Goal: Use online tool/utility: Utilize a website feature to perform a specific function

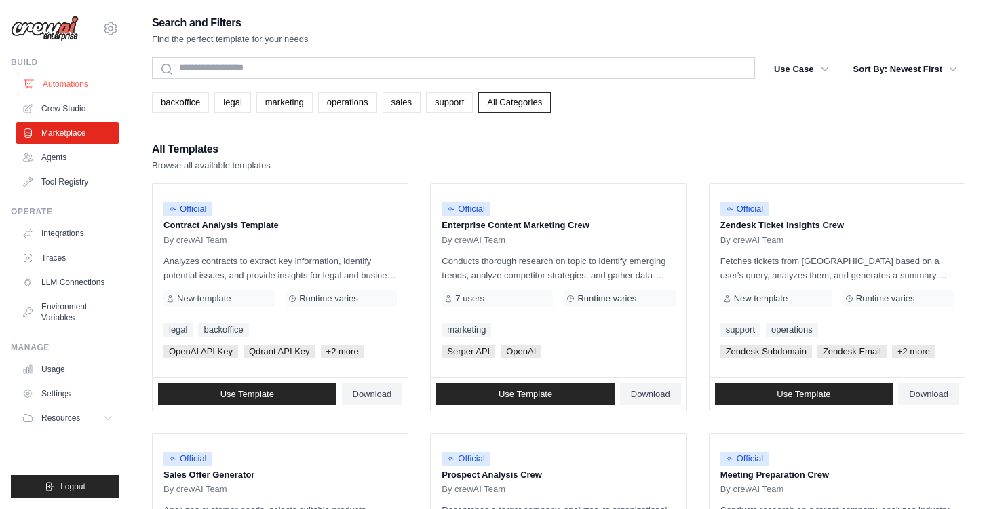
click at [59, 83] on link "Automations" at bounding box center [69, 84] width 102 height 22
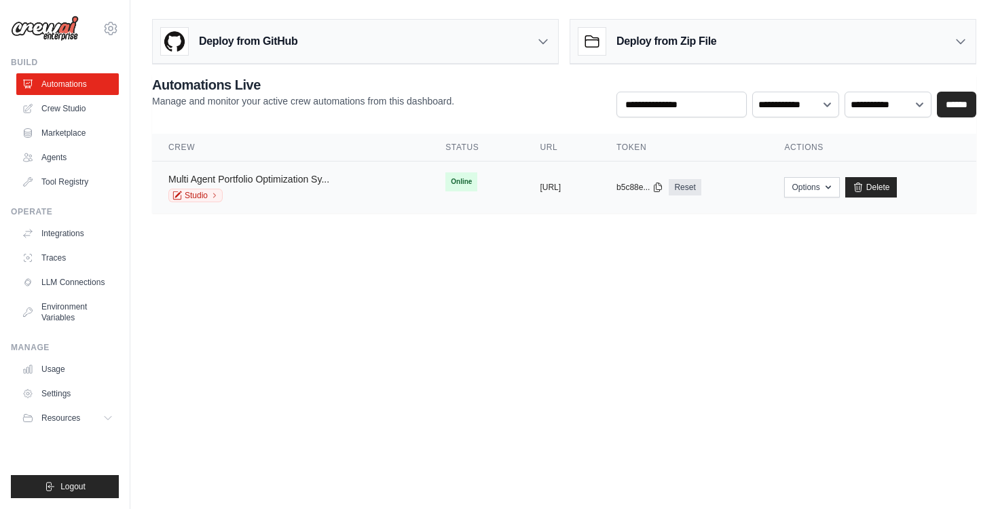
click at [260, 179] on link "Multi Agent Portfolio Optimization Sy..." at bounding box center [248, 179] width 161 height 11
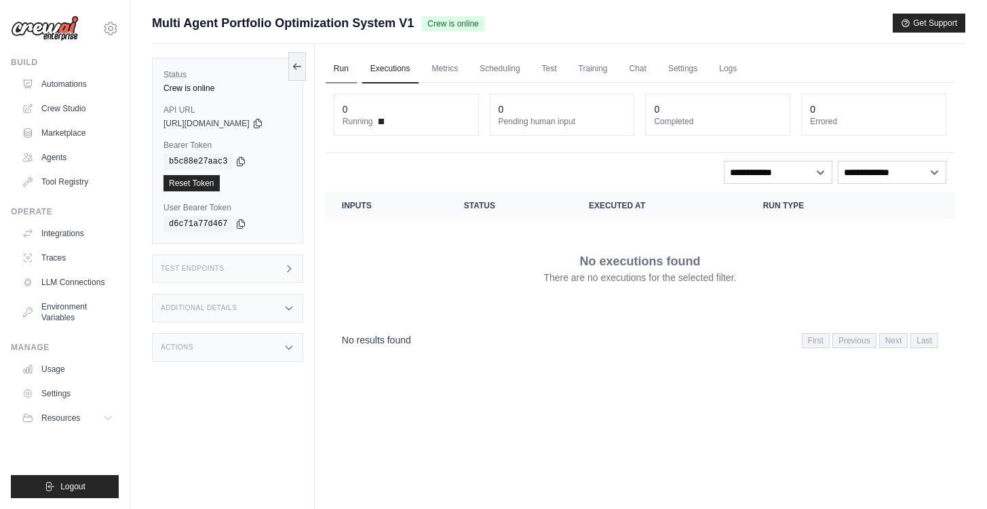
click at [347, 67] on link "Run" at bounding box center [341, 69] width 31 height 29
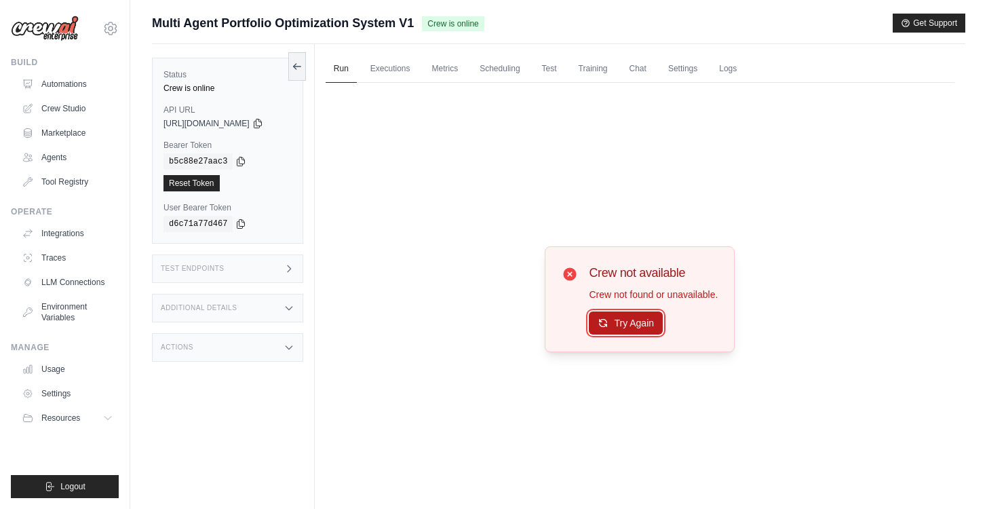
click at [627, 327] on button "Try Again" at bounding box center [626, 322] width 74 height 23
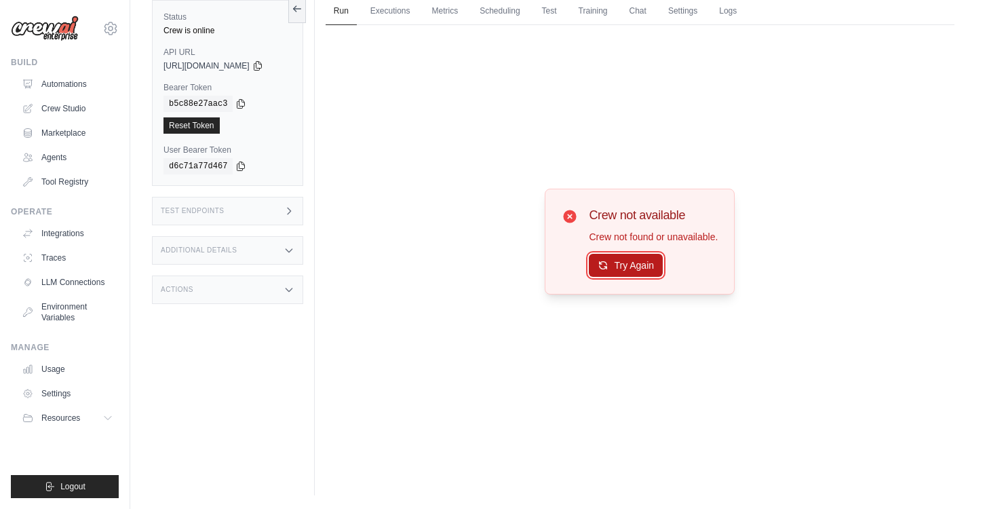
click at [633, 276] on button "Try Again" at bounding box center [626, 265] width 74 height 23
click at [392, 14] on link "Executions" at bounding box center [390, 11] width 56 height 29
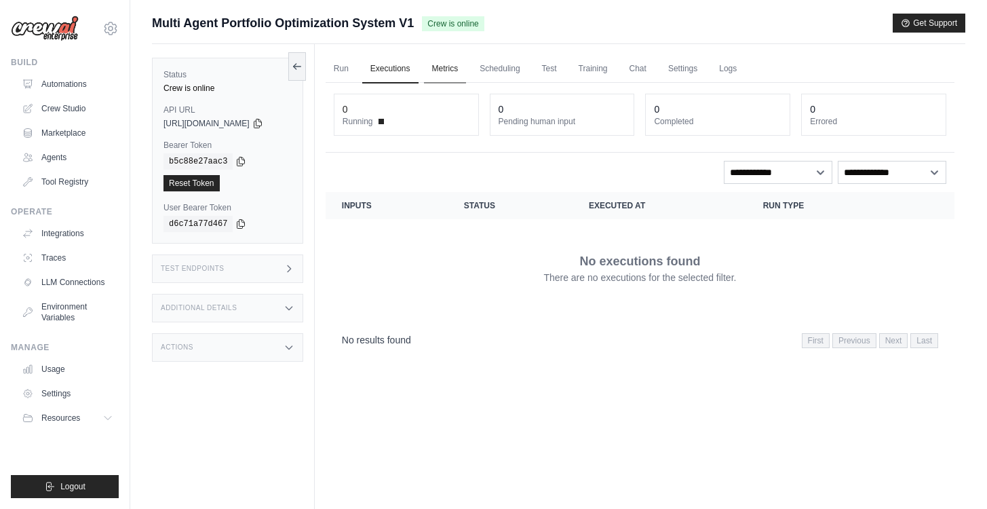
click at [455, 67] on link "Metrics" at bounding box center [445, 69] width 43 height 29
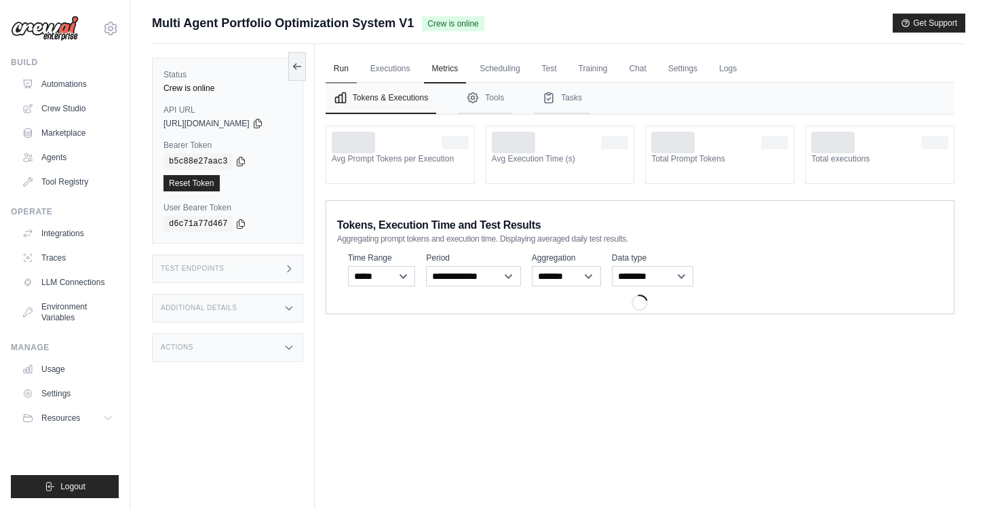
click at [357, 67] on link "Run" at bounding box center [341, 69] width 31 height 29
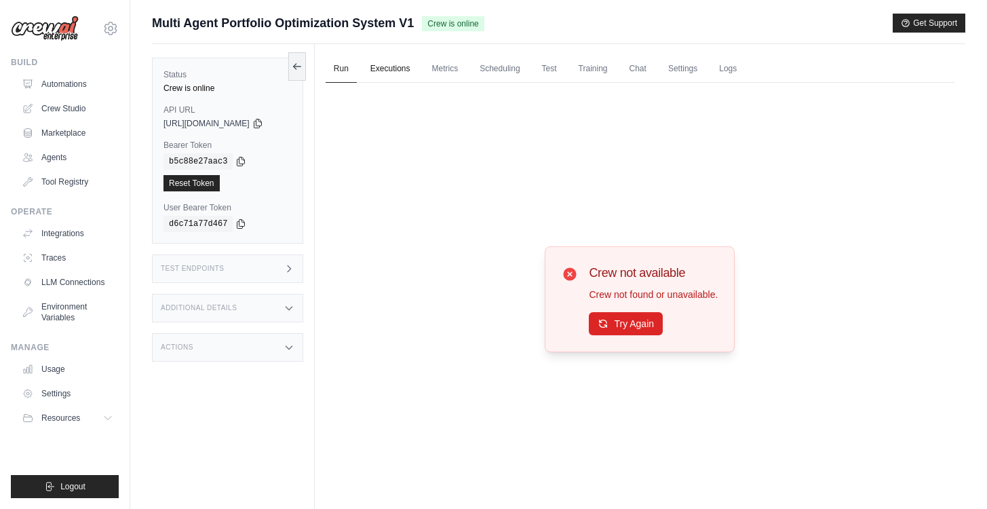
click at [397, 66] on link "Executions" at bounding box center [390, 69] width 56 height 29
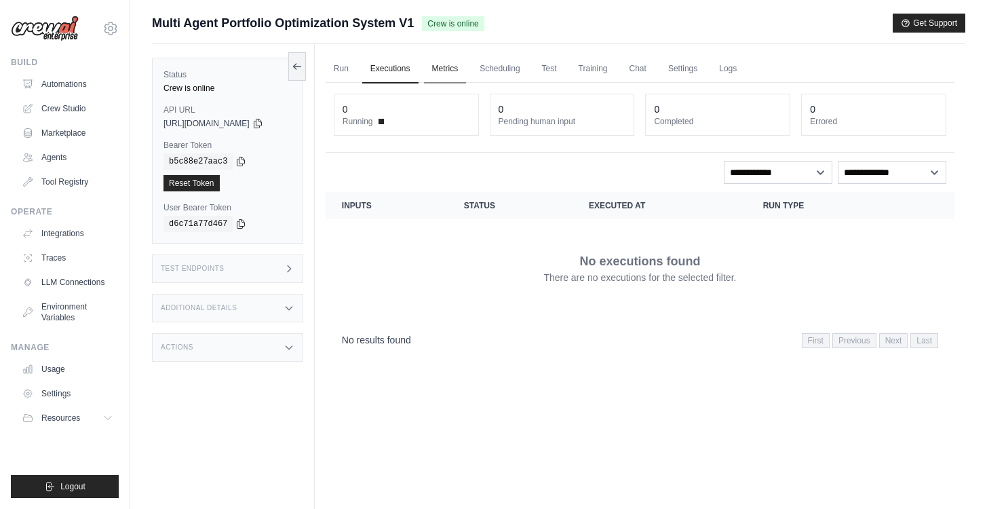
click at [453, 71] on link "Metrics" at bounding box center [445, 69] width 43 height 29
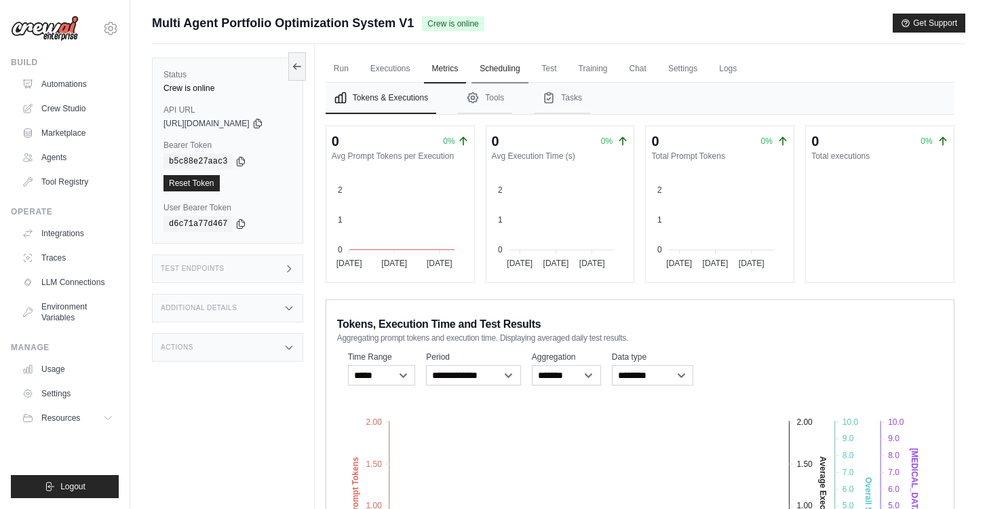
click at [510, 71] on link "Scheduling" at bounding box center [500, 69] width 56 height 29
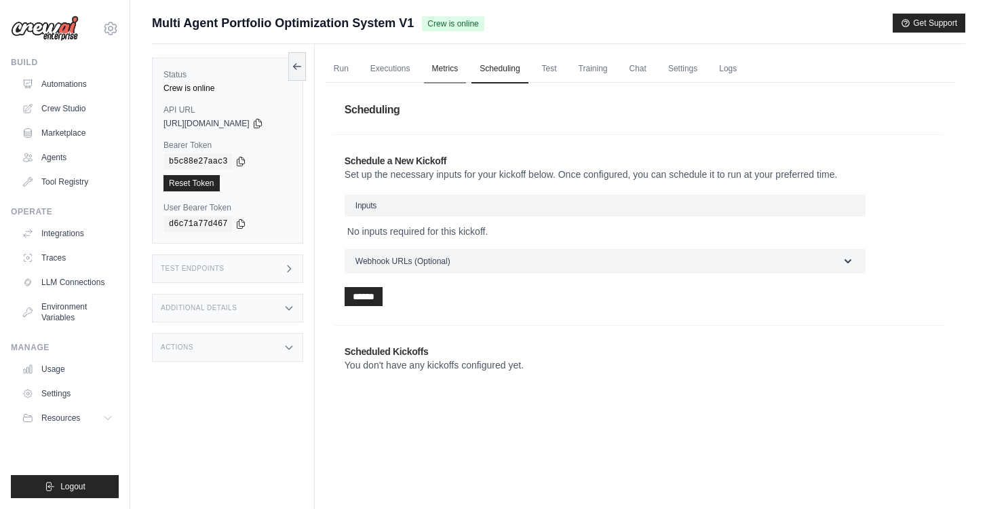
click at [461, 70] on link "Metrics" at bounding box center [445, 69] width 43 height 29
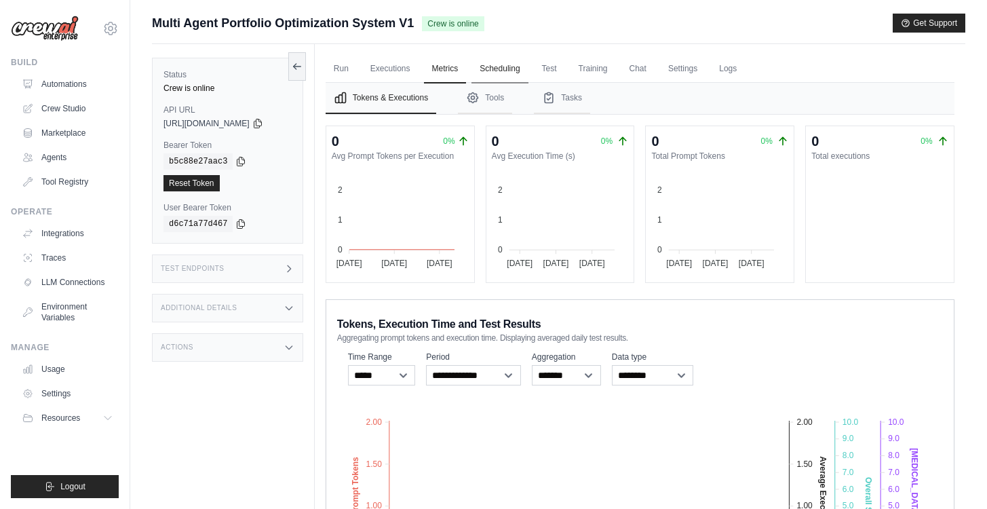
click at [509, 70] on link "Scheduling" at bounding box center [500, 69] width 56 height 29
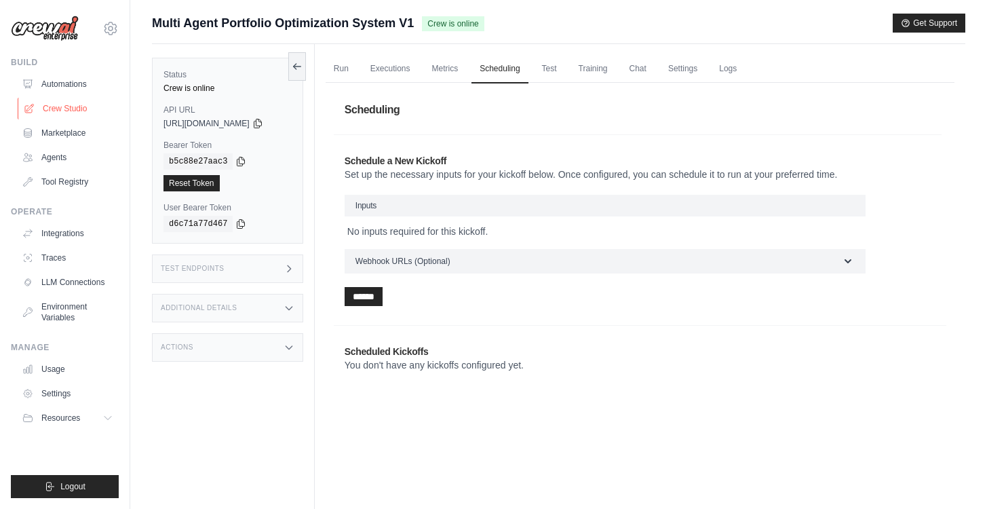
click at [54, 107] on link "Crew Studio" at bounding box center [69, 109] width 102 height 22
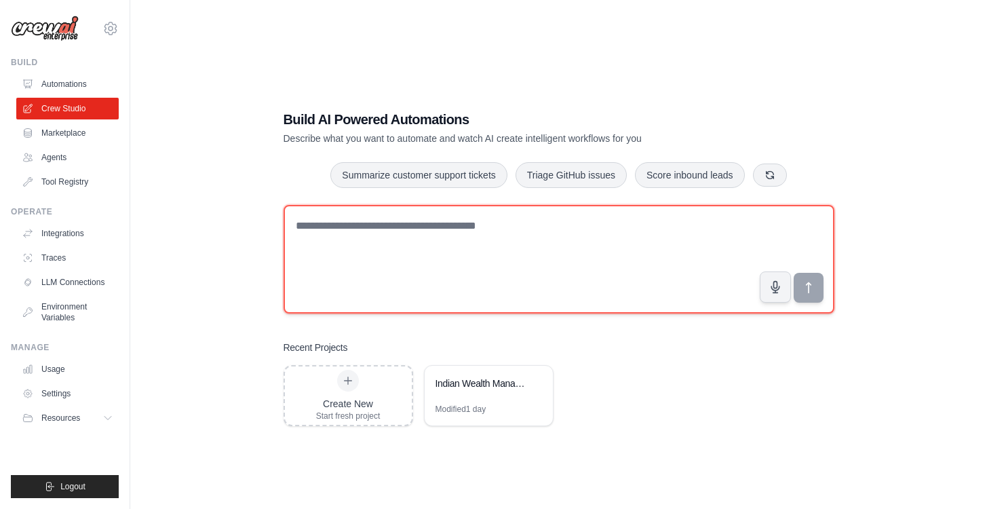
click at [556, 231] on textarea at bounding box center [559, 259] width 551 height 109
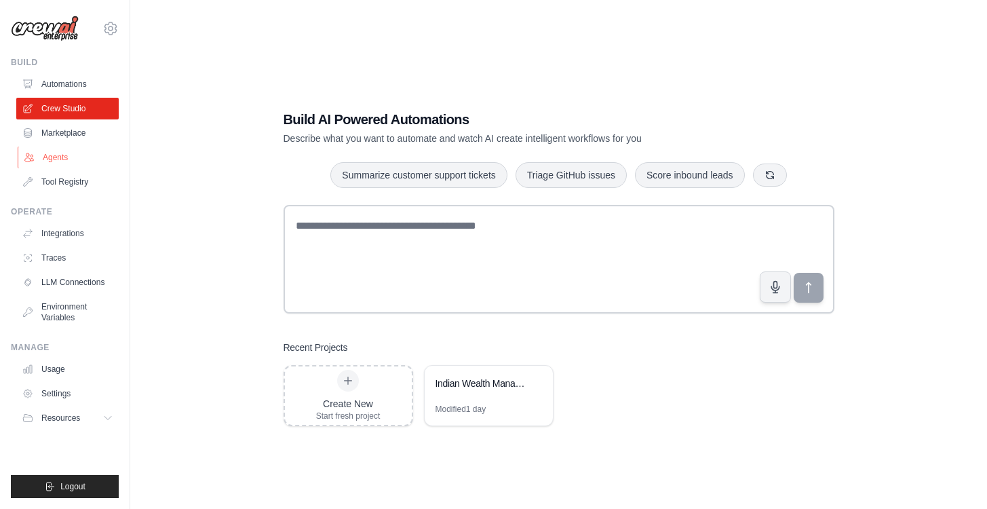
click at [46, 156] on link "Agents" at bounding box center [69, 158] width 102 height 22
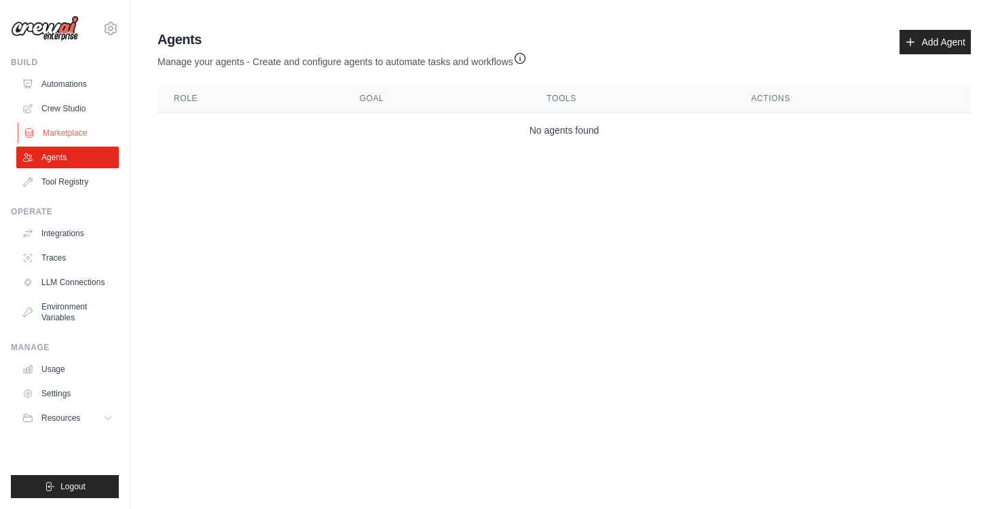
click at [54, 128] on link "Marketplace" at bounding box center [69, 133] width 102 height 22
click at [46, 103] on link "Crew Studio" at bounding box center [69, 109] width 102 height 22
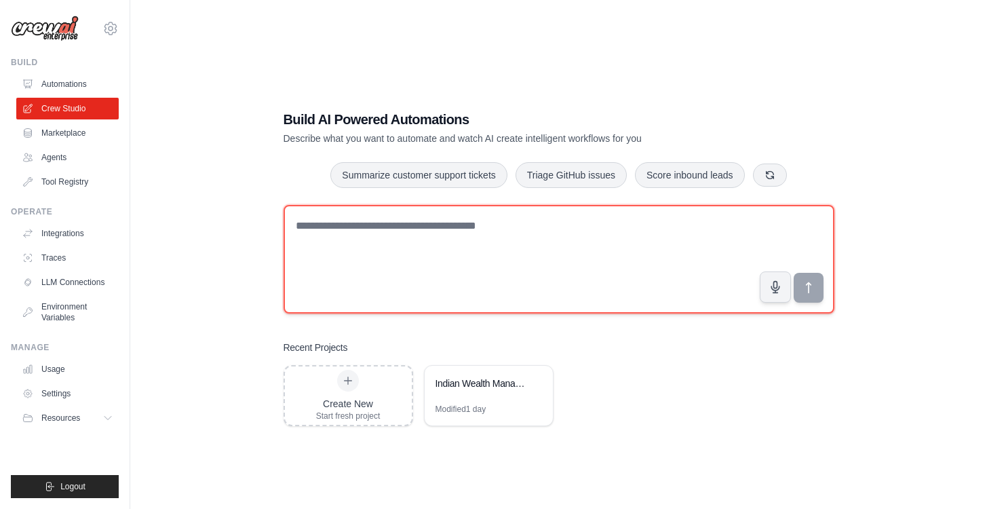
click at [472, 242] on textarea at bounding box center [559, 259] width 551 height 109
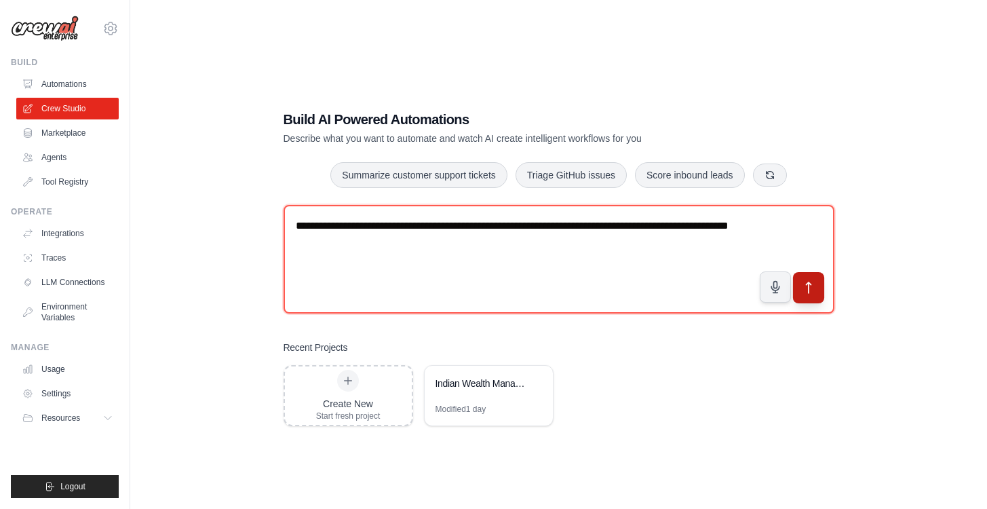
type textarea "**********"
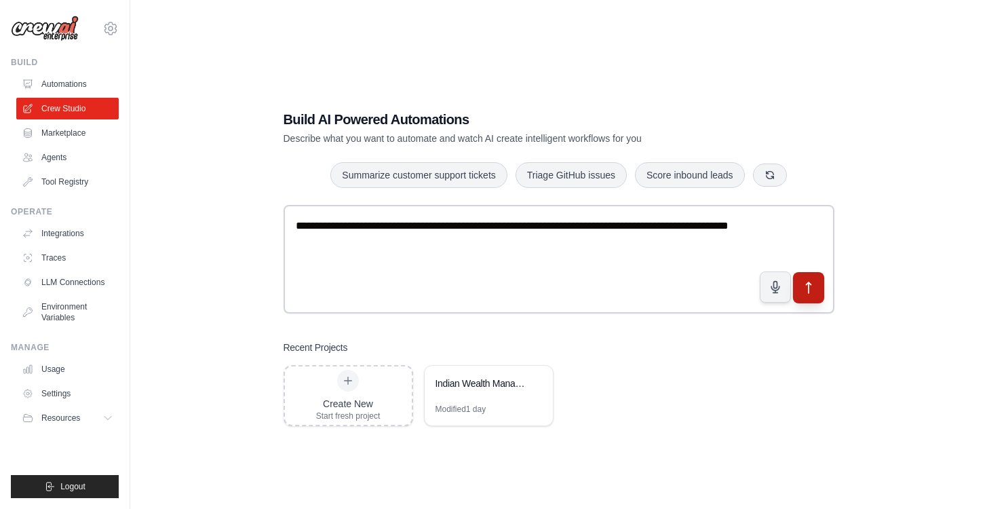
click at [808, 288] on icon "submit" at bounding box center [808, 288] width 14 height 14
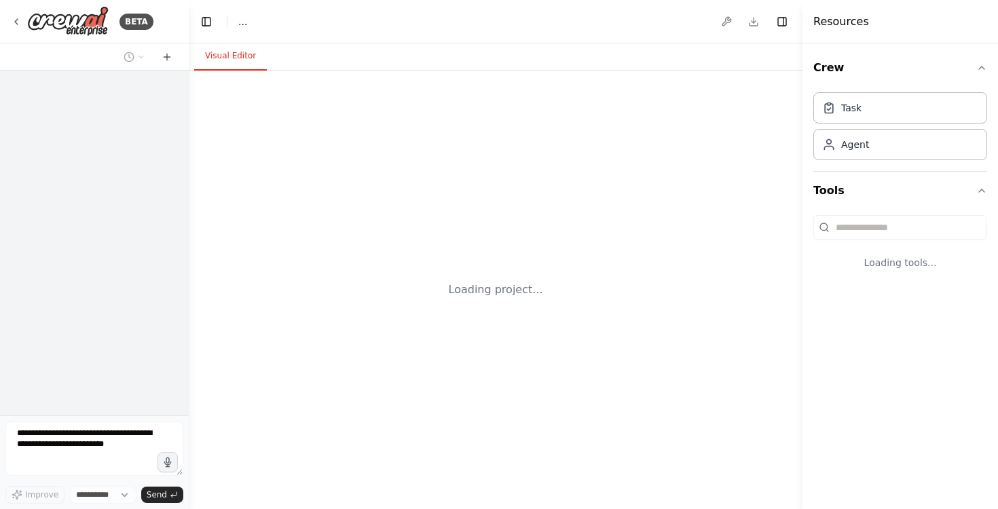
select select "****"
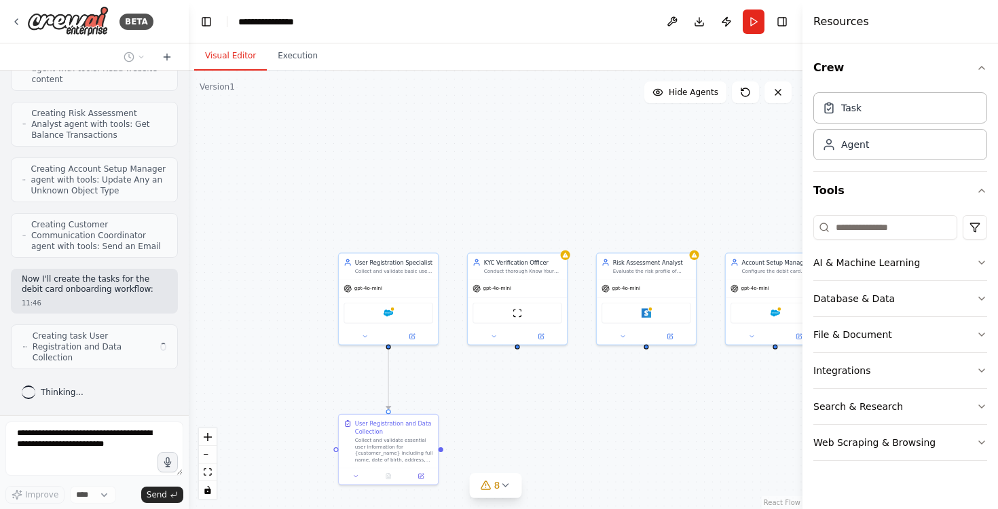
scroll to position [867, 0]
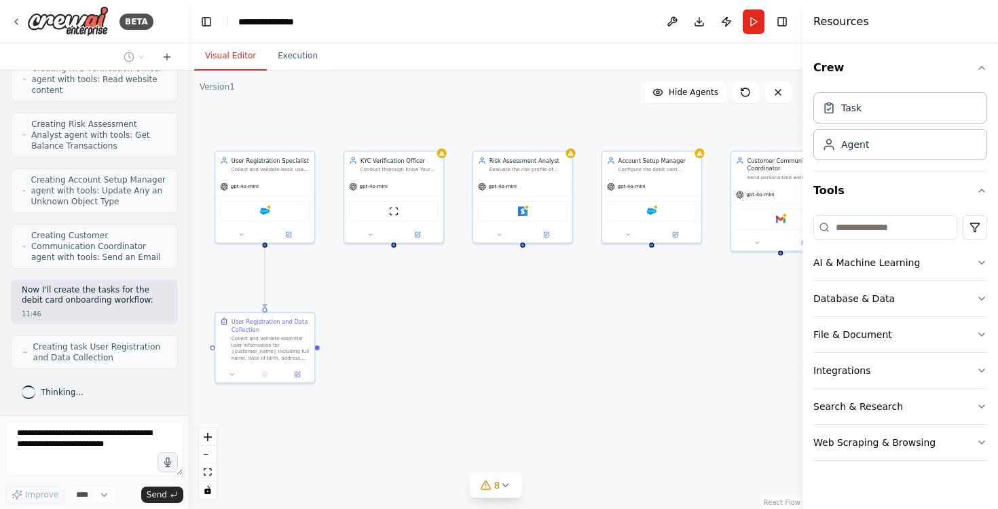
drag, startPoint x: 554, startPoint y: 404, endPoint x: 430, endPoint y: 302, distance: 160.1
click at [430, 302] on div ".deletable-edge-delete-btn { width: 20px; height: 20px; border: 0px solid #ffff…" at bounding box center [495, 290] width 613 height 438
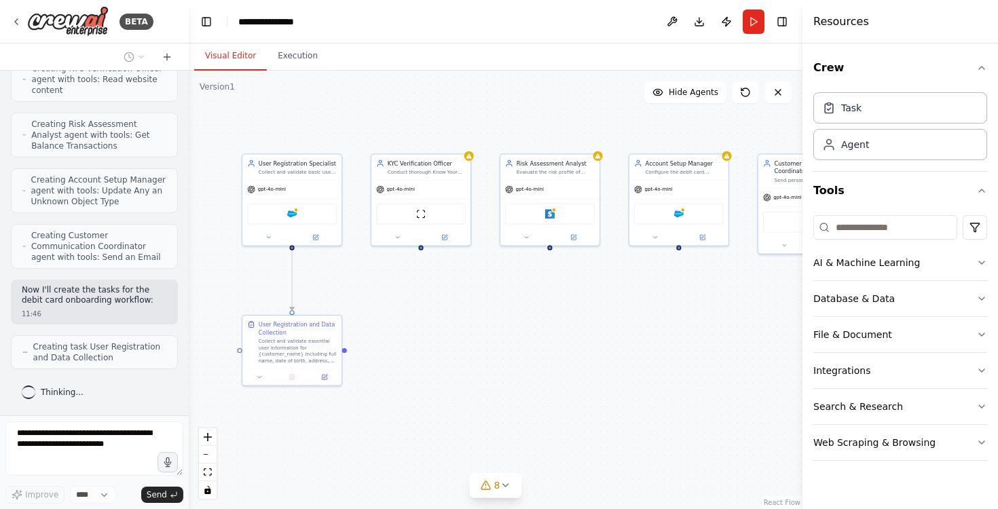
drag, startPoint x: 537, startPoint y: 292, endPoint x: 620, endPoint y: 303, distance: 83.4
click at [620, 303] on div ".deletable-edge-delete-btn { width: 20px; height: 20px; border: 0px solid #ffff…" at bounding box center [495, 290] width 613 height 438
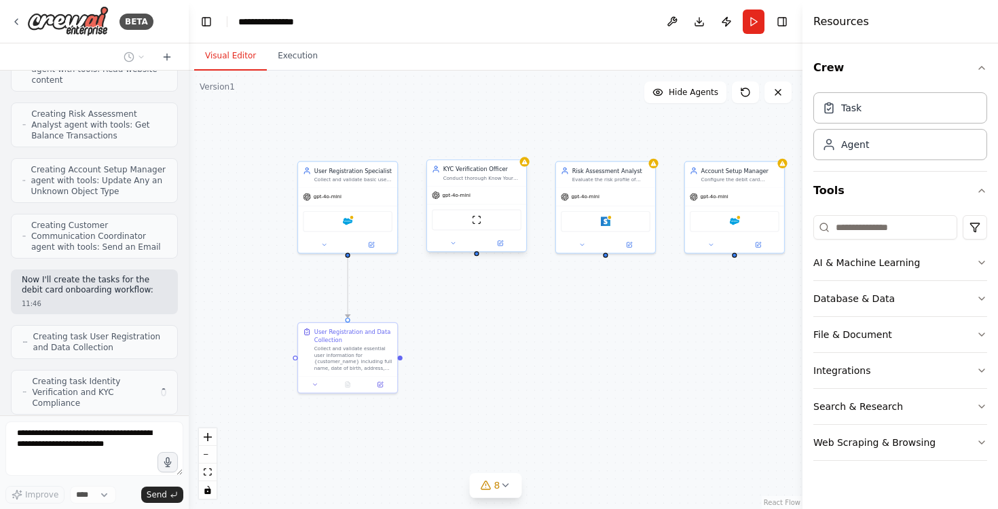
scroll to position [922, 0]
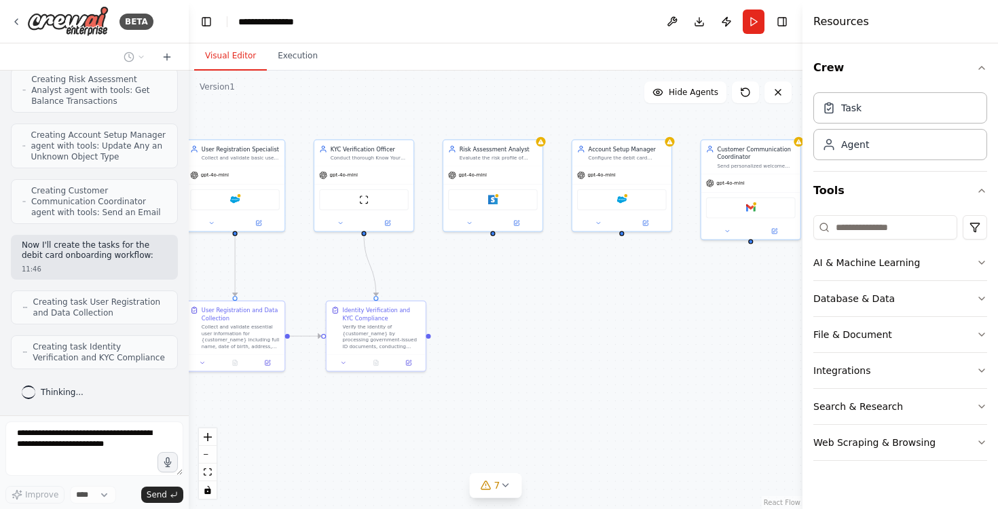
drag, startPoint x: 604, startPoint y: 286, endPoint x: 491, endPoint y: 265, distance: 114.7
click at [491, 265] on div ".deletable-edge-delete-btn { width: 20px; height: 20px; border: 0px solid #ffff…" at bounding box center [495, 290] width 613 height 438
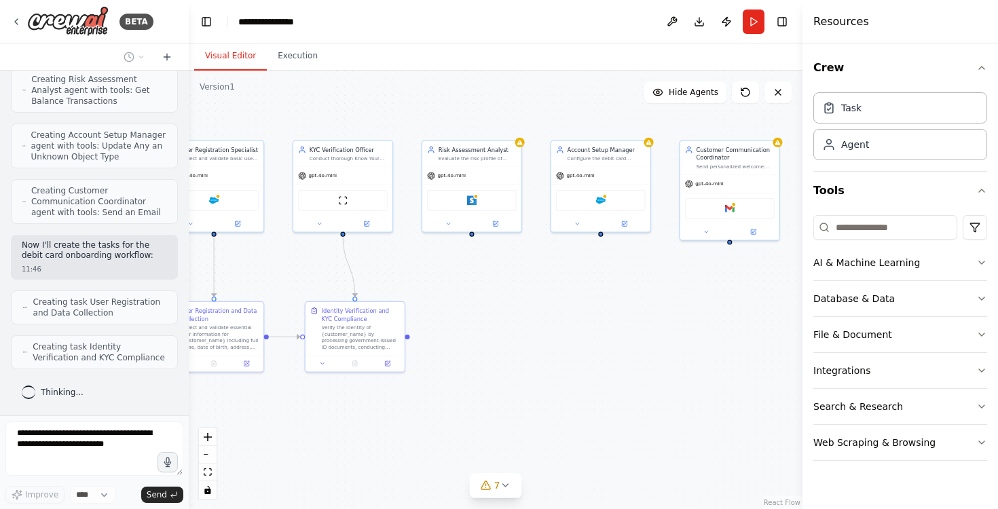
drag, startPoint x: 601, startPoint y: 292, endPoint x: 580, endPoint y: 292, distance: 20.4
click at [580, 292] on div ".deletable-edge-delete-btn { width: 20px; height: 20px; border: 0px solid #ffff…" at bounding box center [495, 290] width 613 height 438
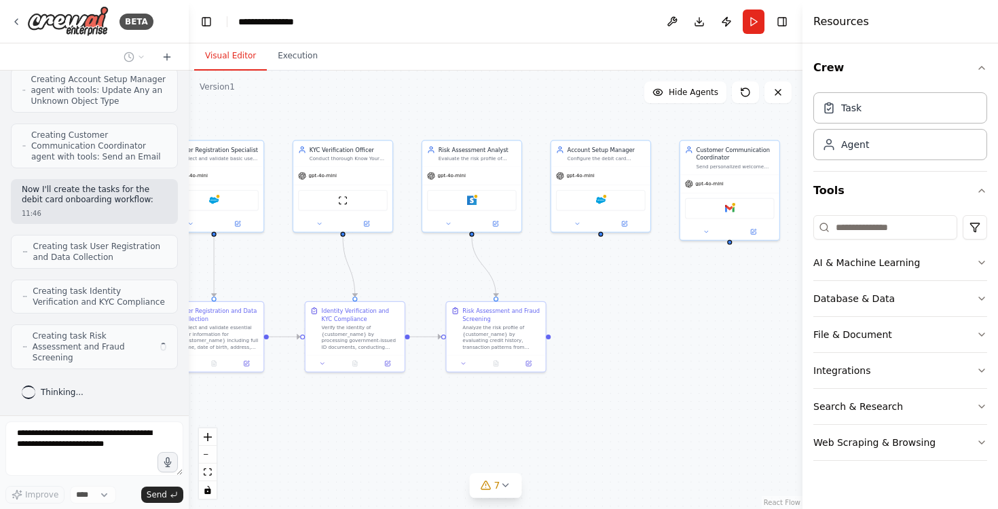
scroll to position [967, 0]
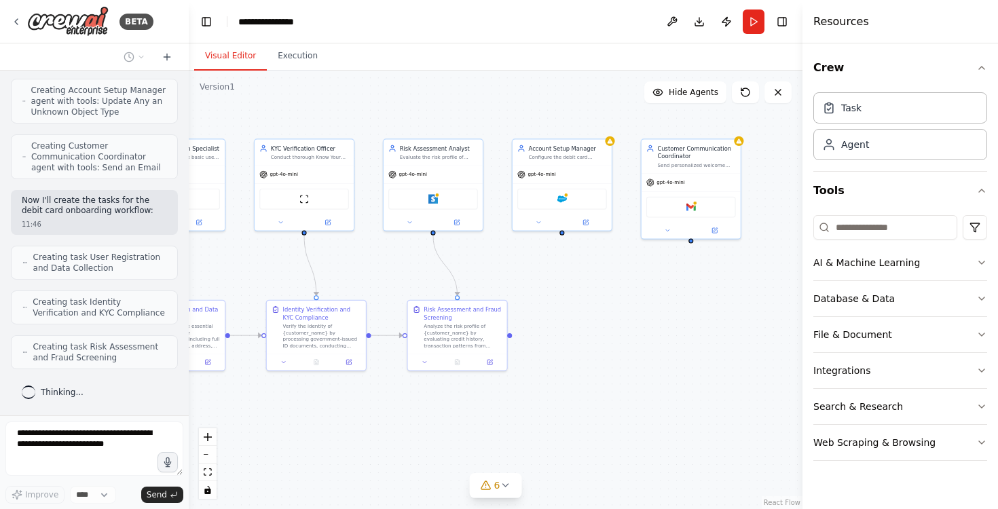
drag, startPoint x: 563, startPoint y: 277, endPoint x: 525, endPoint y: 276, distance: 38.7
click at [525, 276] on div ".deletable-edge-delete-btn { width: 20px; height: 20px; border: 0px solid #ffff…" at bounding box center [495, 290] width 613 height 438
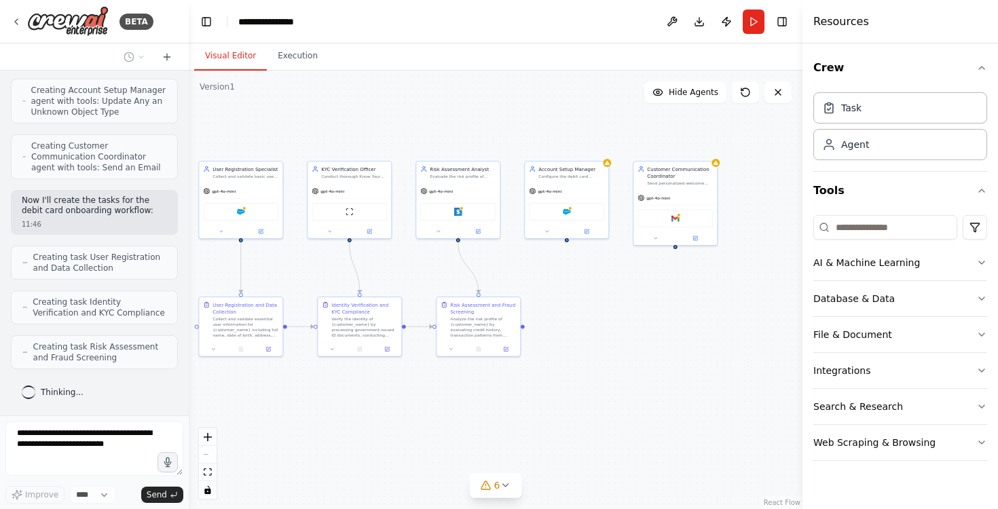
scroll to position [1023, 0]
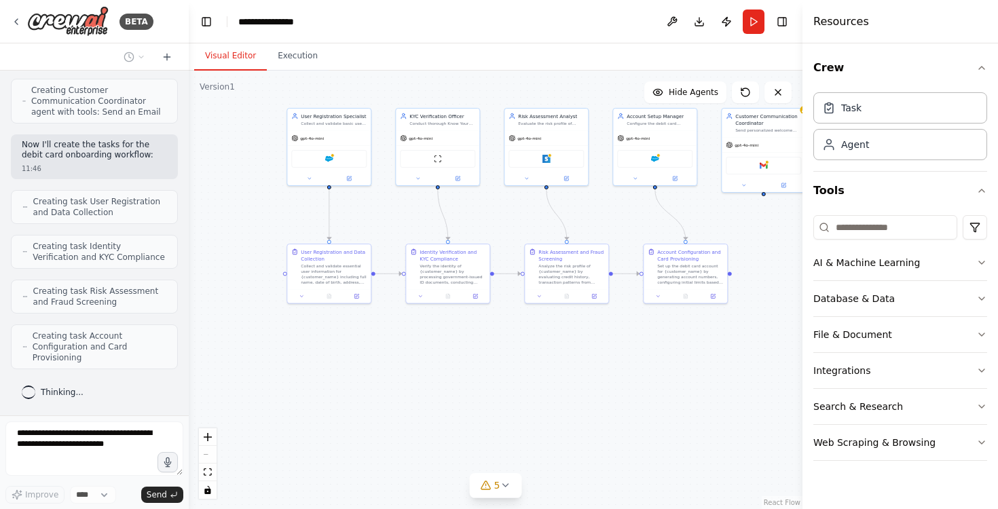
drag, startPoint x: 588, startPoint y: 290, endPoint x: 676, endPoint y: 237, distance: 102.3
click at [676, 237] on div ".deletable-edge-delete-btn { width: 20px; height: 20px; border: 0px solid #ffff…" at bounding box center [495, 290] width 613 height 438
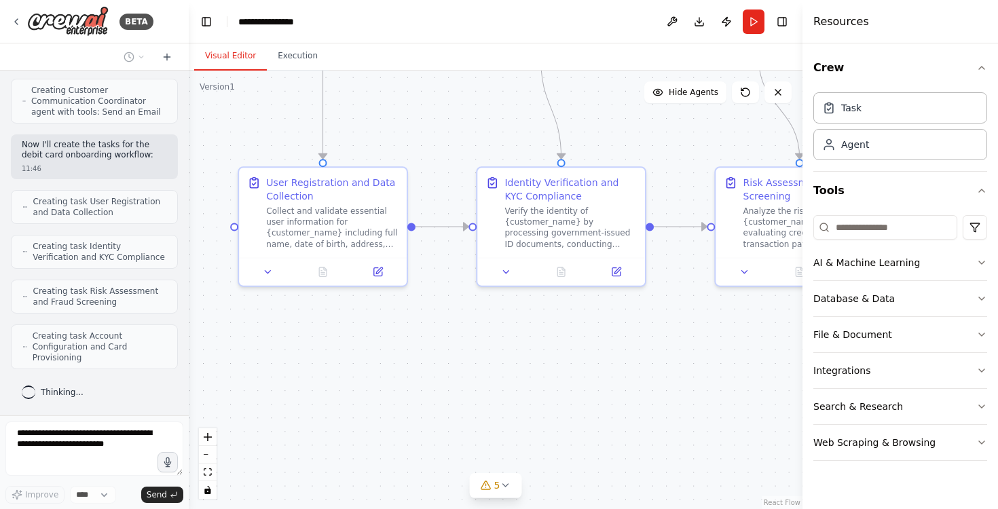
drag, startPoint x: 371, startPoint y: 333, endPoint x: 371, endPoint y: 362, distance: 29.2
click at [371, 362] on div ".deletable-edge-delete-btn { width: 20px; height: 20px; border: 0px solid #ffff…" at bounding box center [495, 290] width 613 height 438
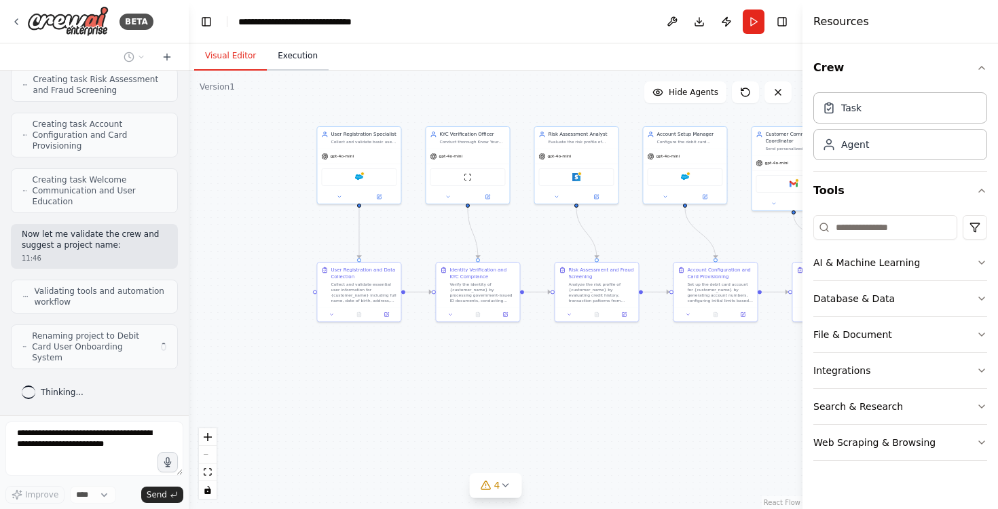
scroll to position [1224, 0]
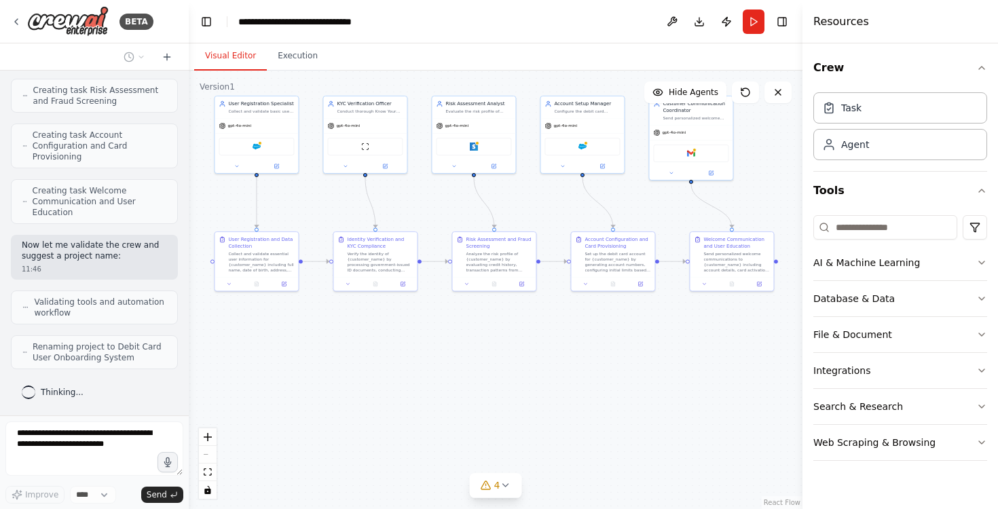
drag, startPoint x: 647, startPoint y: 233, endPoint x: 545, endPoint y: 203, distance: 106.9
click at [545, 203] on div ".deletable-edge-delete-btn { width: 20px; height: 20px; border: 0px solid #ffff…" at bounding box center [495, 290] width 613 height 438
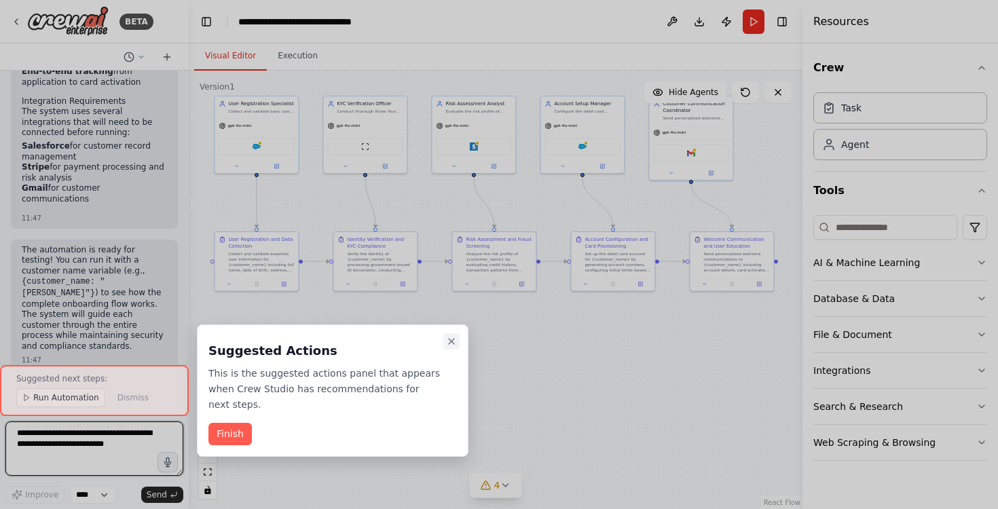
scroll to position [2151, 0]
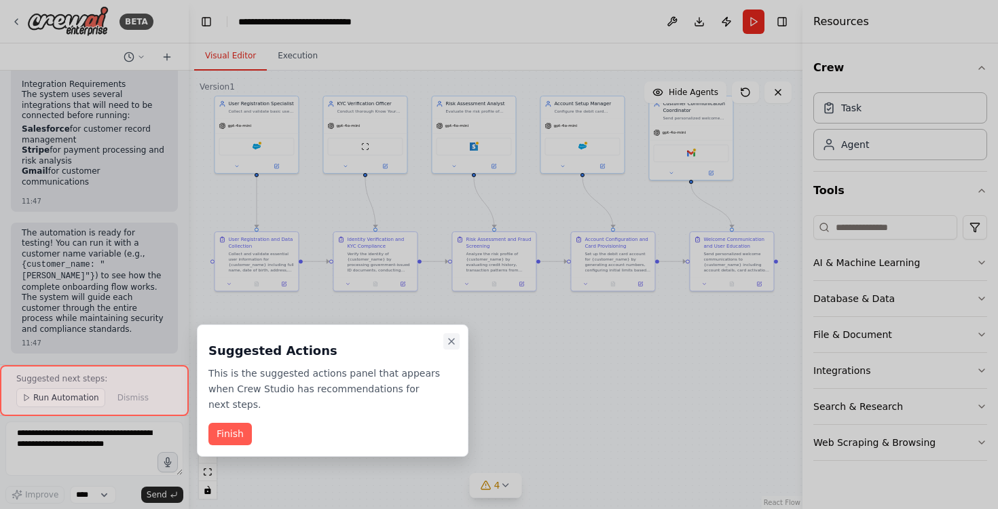
click at [451, 341] on icon "Close walkthrough" at bounding box center [451, 341] width 5 height 5
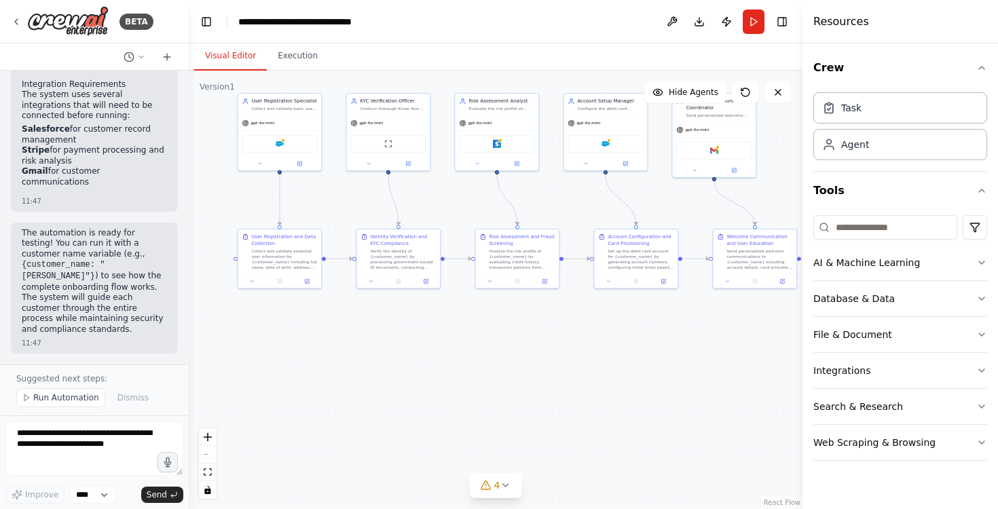
drag, startPoint x: 421, startPoint y: 334, endPoint x: 445, endPoint y: 331, distance: 23.2
click at [445, 331] on div ".deletable-edge-delete-btn { width: 20px; height: 20px; border: 0px solid #ffff…" at bounding box center [495, 290] width 613 height 438
click at [58, 396] on span "Run Automation" at bounding box center [66, 397] width 66 height 11
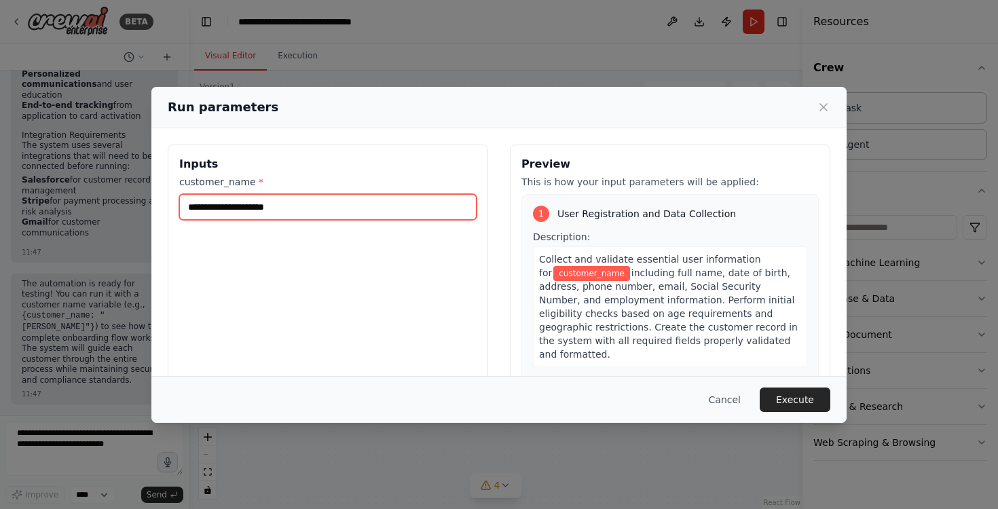
click at [262, 212] on input "customer_name *" at bounding box center [327, 207] width 297 height 26
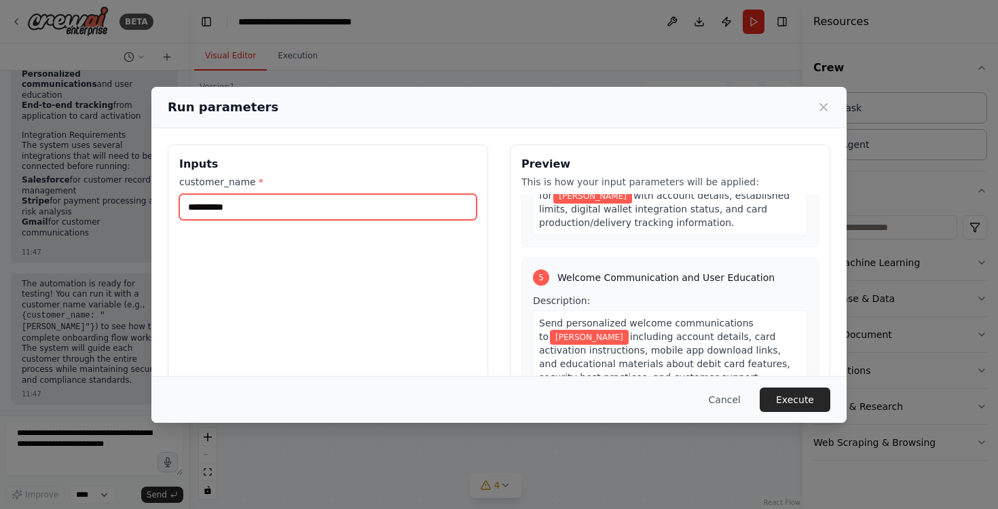
scroll to position [1052, 0]
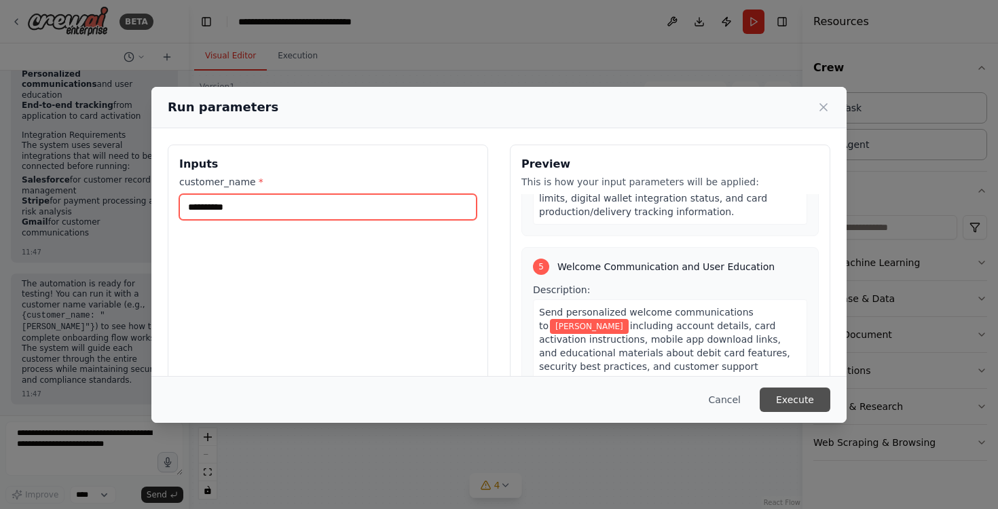
type input "**********"
click at [799, 395] on button "Execute" at bounding box center [794, 400] width 71 height 24
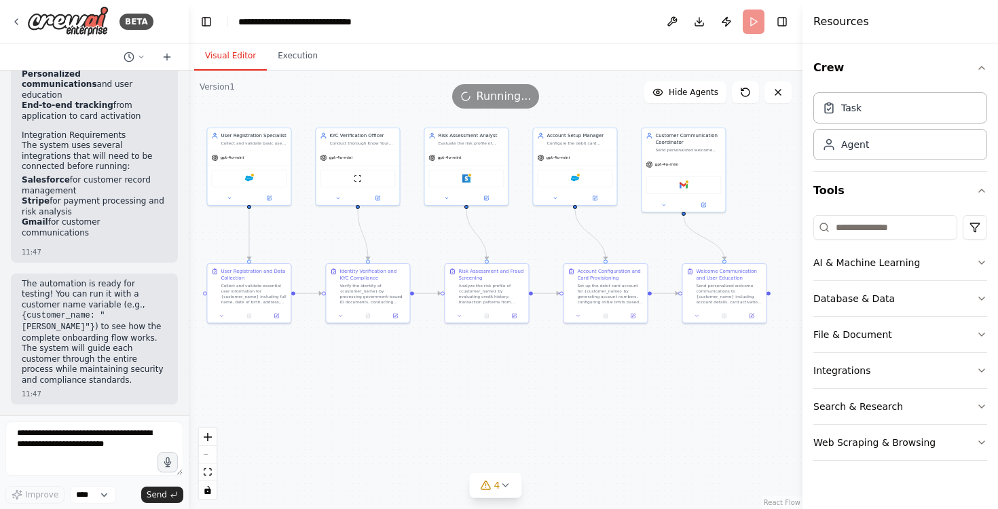
drag, startPoint x: 614, startPoint y: 327, endPoint x: 586, endPoint y: 361, distance: 44.3
click at [586, 361] on div ".deletable-edge-delete-btn { width: 20px; height: 20px; border: 0px solid #ffff…" at bounding box center [495, 290] width 613 height 438
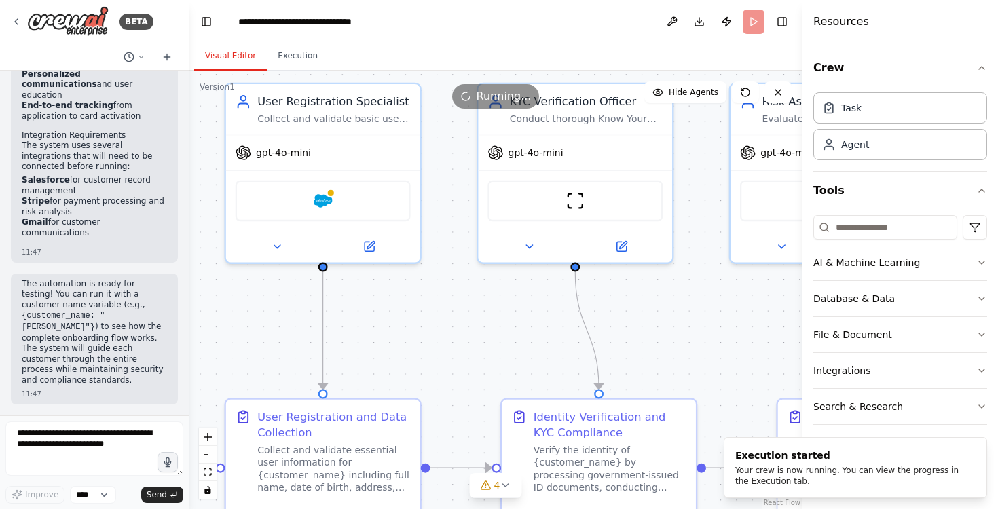
drag, startPoint x: 325, startPoint y: 262, endPoint x: 378, endPoint y: 290, distance: 60.1
click at [378, 290] on div ".deletable-edge-delete-btn { width: 20px; height: 20px; border: 0px solid #ffff…" at bounding box center [495, 290] width 613 height 438
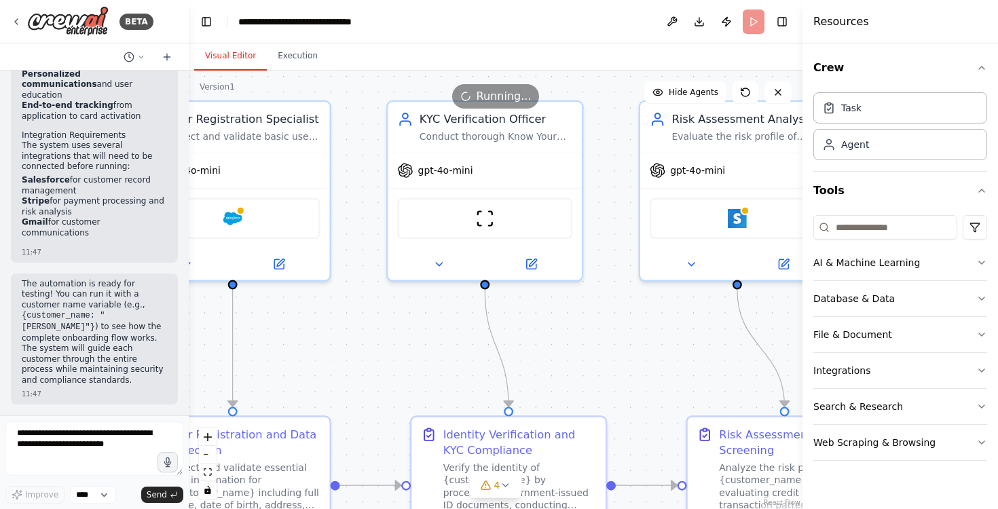
drag, startPoint x: 477, startPoint y: 330, endPoint x: 387, endPoint y: 347, distance: 92.0
click at [387, 347] on div ".deletable-edge-delete-btn { width: 20px; height: 20px; border: 0px solid #ffff…" at bounding box center [495, 290] width 613 height 438
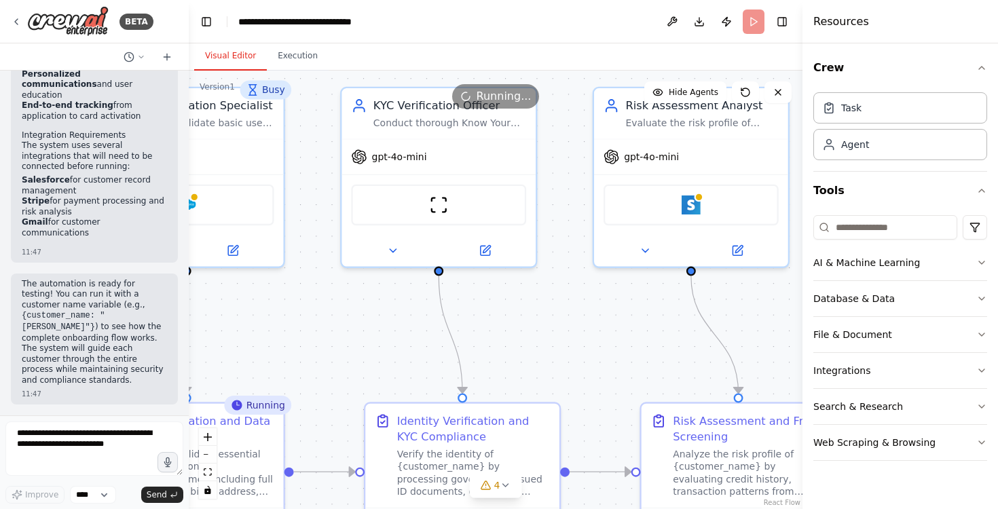
drag, startPoint x: 446, startPoint y: 313, endPoint x: 369, endPoint y: 279, distance: 83.9
click at [369, 279] on div ".deletable-edge-delete-btn { width: 20px; height: 20px; border: 0px solid #ffff…" at bounding box center [495, 290] width 613 height 438
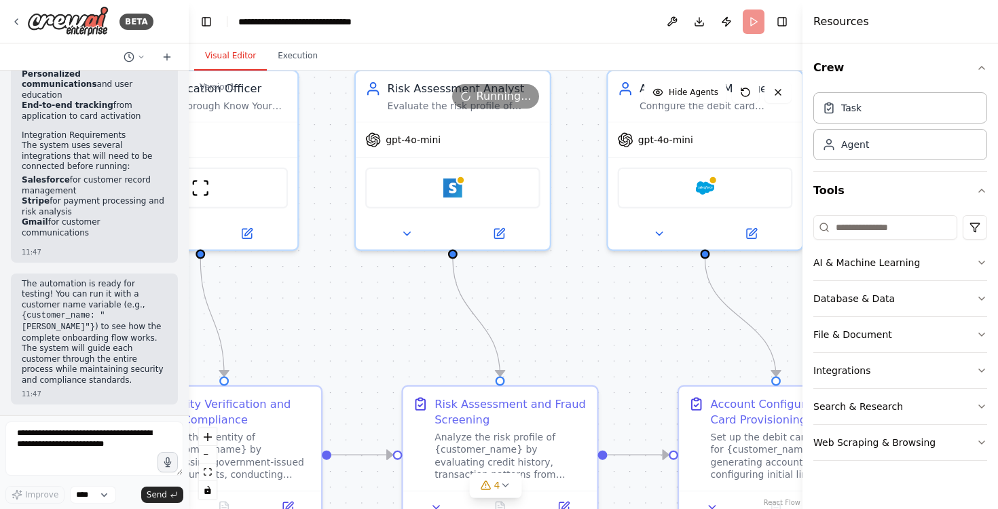
drag, startPoint x: 606, startPoint y: 301, endPoint x: 394, endPoint y: 314, distance: 212.8
click at [394, 314] on div ".deletable-edge-delete-btn { width: 20px; height: 20px; border: 0px solid #ffff…" at bounding box center [495, 290] width 613 height 438
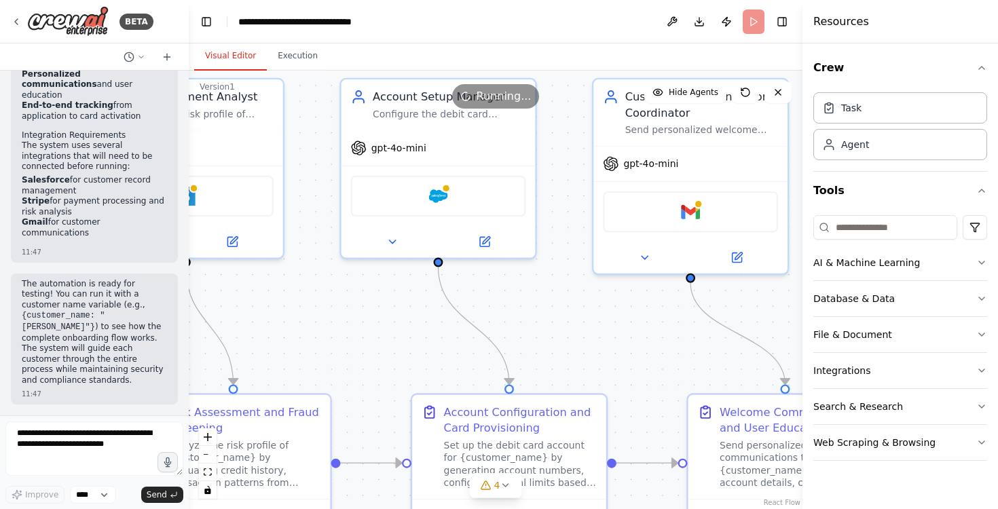
drag, startPoint x: 645, startPoint y: 314, endPoint x: 389, endPoint y: 314, distance: 256.5
click at [389, 314] on div ".deletable-edge-delete-btn { width: 20px; height: 20px; border: 0px solid #ffff…" at bounding box center [495, 290] width 613 height 438
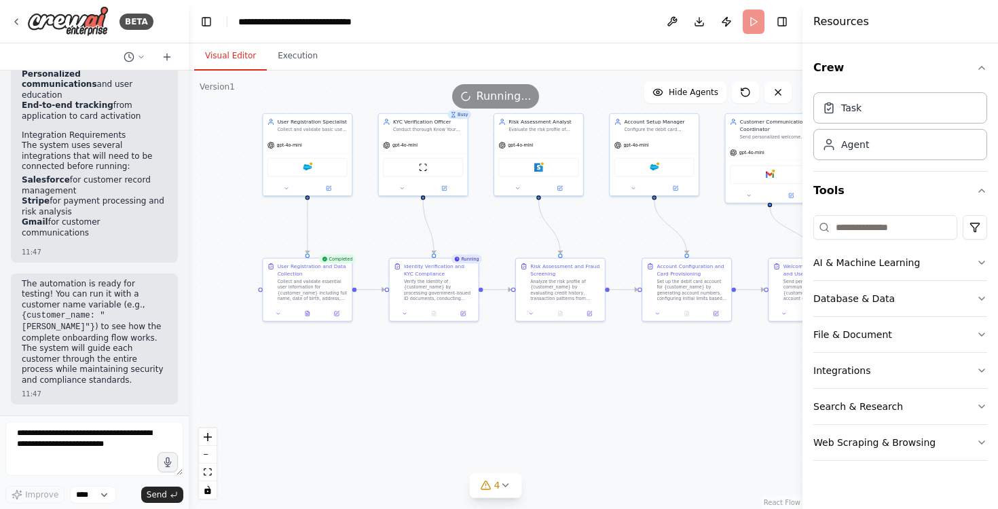
drag, startPoint x: 442, startPoint y: 298, endPoint x: 618, endPoint y: 234, distance: 187.6
click at [618, 234] on div ".deletable-edge-delete-btn { width: 20px; height: 20px; border: 0px solid #ffff…" at bounding box center [495, 290] width 613 height 438
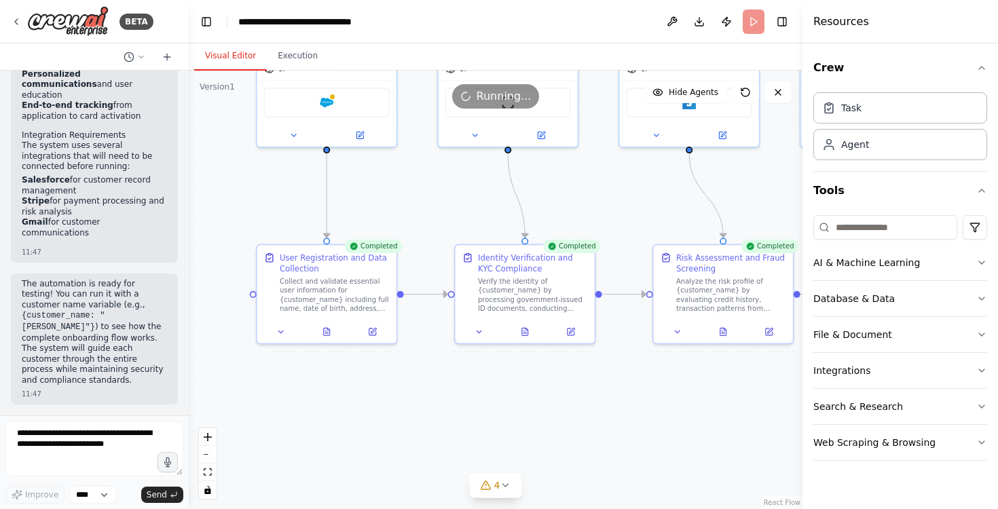
scroll to position [2151, 0]
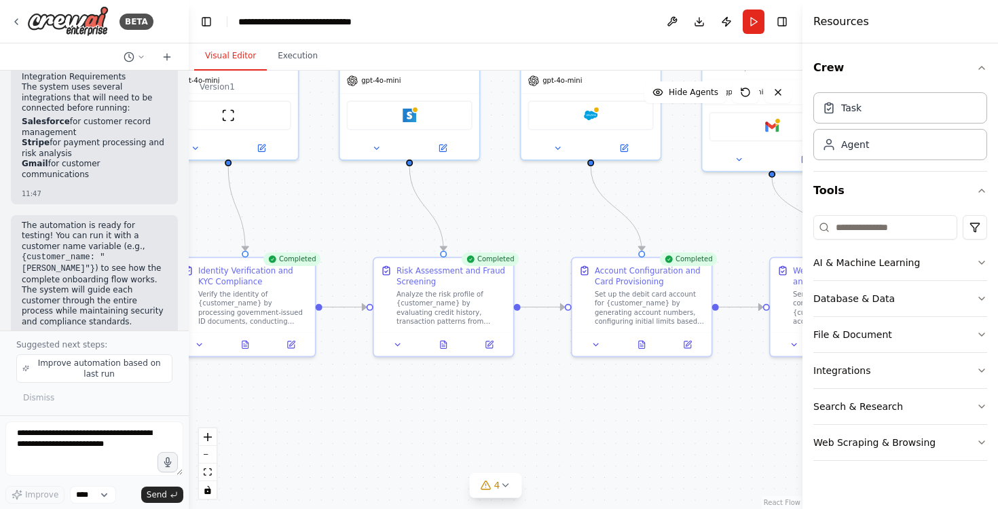
drag, startPoint x: 551, startPoint y: 392, endPoint x: 271, endPoint y: 404, distance: 279.9
click at [271, 404] on div ".deletable-edge-delete-btn { width: 20px; height: 20px; border: 0px solid #ffff…" at bounding box center [495, 290] width 613 height 438
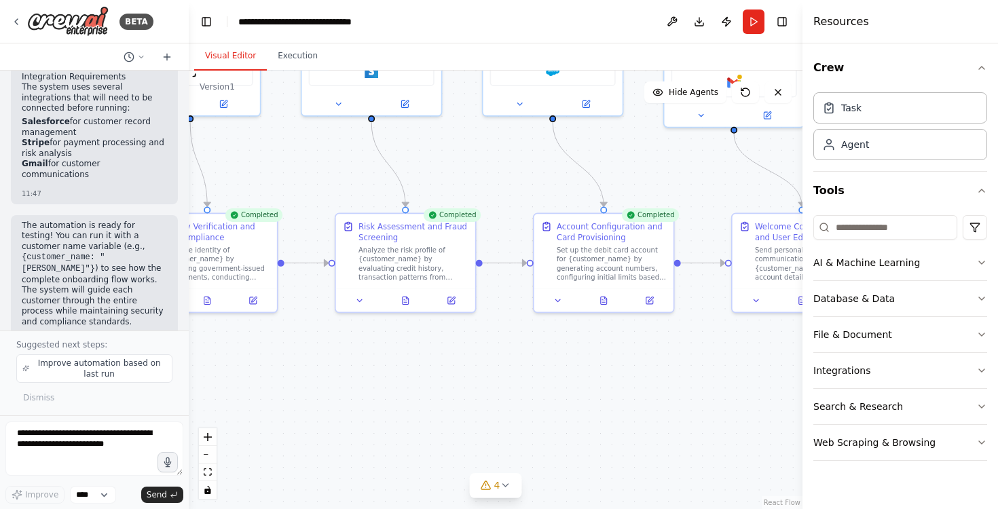
drag, startPoint x: 541, startPoint y: 403, endPoint x: 506, endPoint y: 358, distance: 57.6
click at [509, 358] on div ".deletable-edge-delete-btn { width: 20px; height: 20px; border: 0px solid #ffff…" at bounding box center [495, 290] width 613 height 438
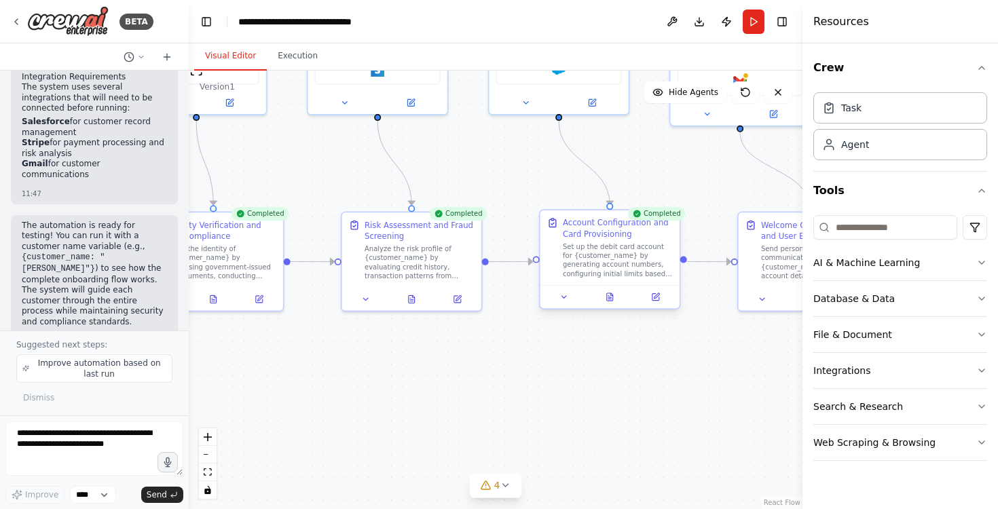
click at [646, 231] on div "Account Configuration and Card Provisioning" at bounding box center [618, 228] width 110 height 22
click at [614, 295] on button at bounding box center [610, 297] width 48 height 14
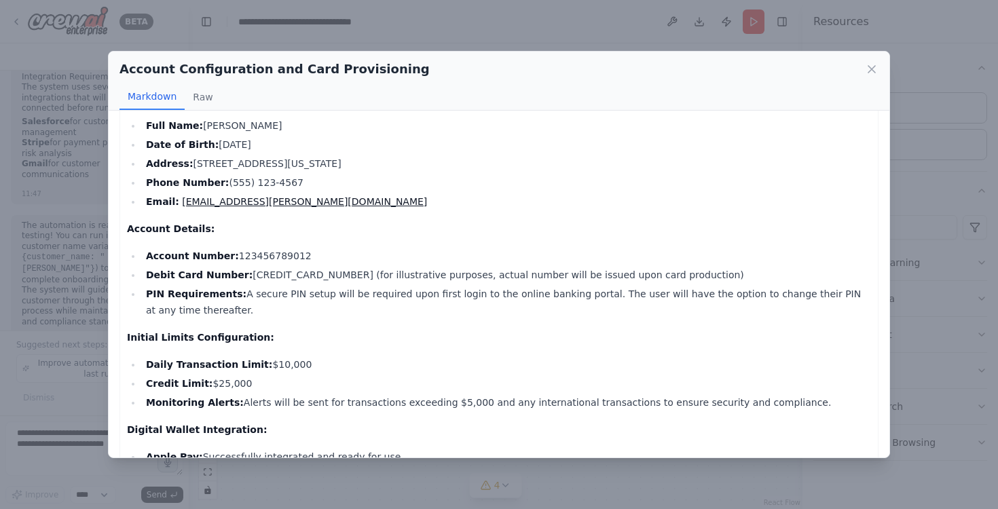
scroll to position [64, 0]
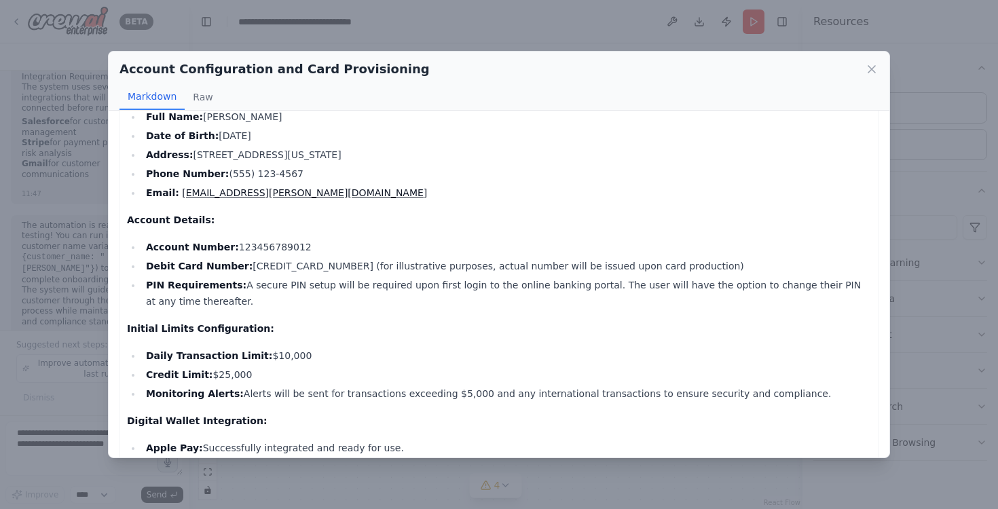
drag, startPoint x: 314, startPoint y: 252, endPoint x: 202, endPoint y: 252, distance: 112.0
click at [202, 252] on li "Account Number: 123456789012" at bounding box center [506, 247] width 729 height 16
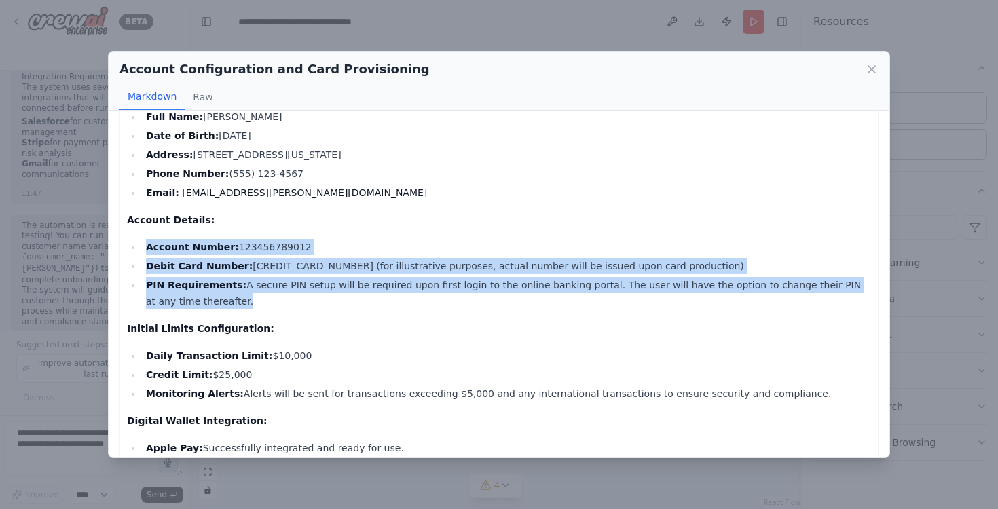
drag, startPoint x: 265, startPoint y: 311, endPoint x: 137, endPoint y: 234, distance: 149.2
click at [136, 234] on div "Debit Card Account Setup for [PERSON_NAME] Account Holder Information: Full Nam…" at bounding box center [499, 389] width 744 height 649
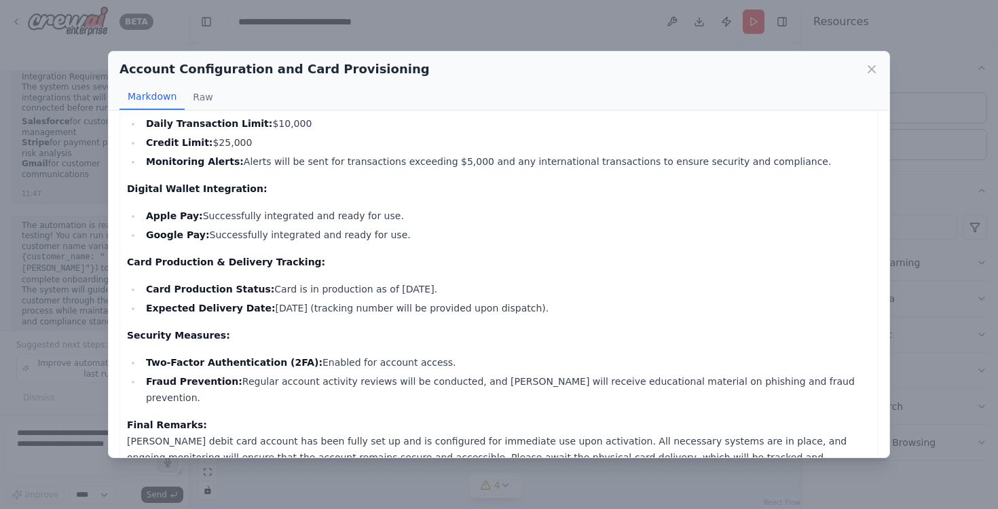
scroll to position [306, 0]
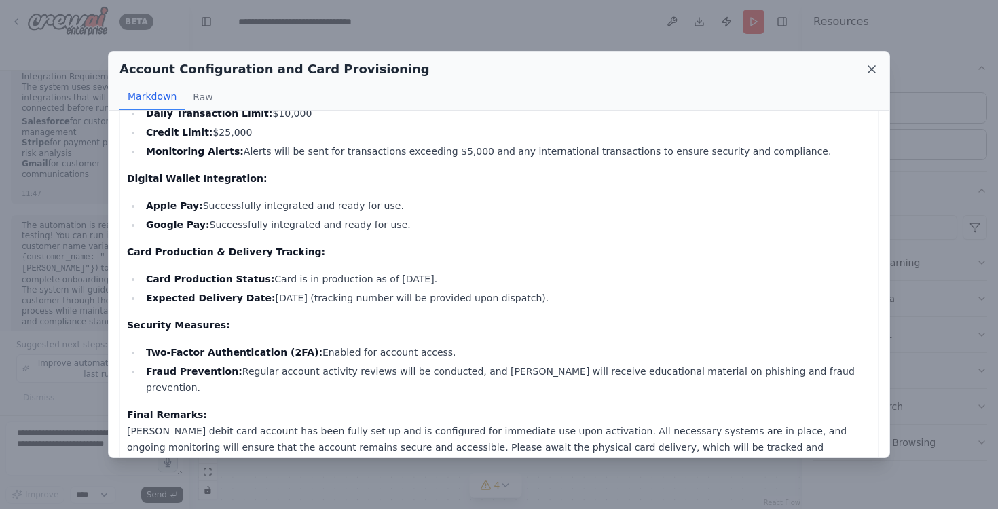
click at [875, 72] on icon at bounding box center [871, 69] width 7 height 7
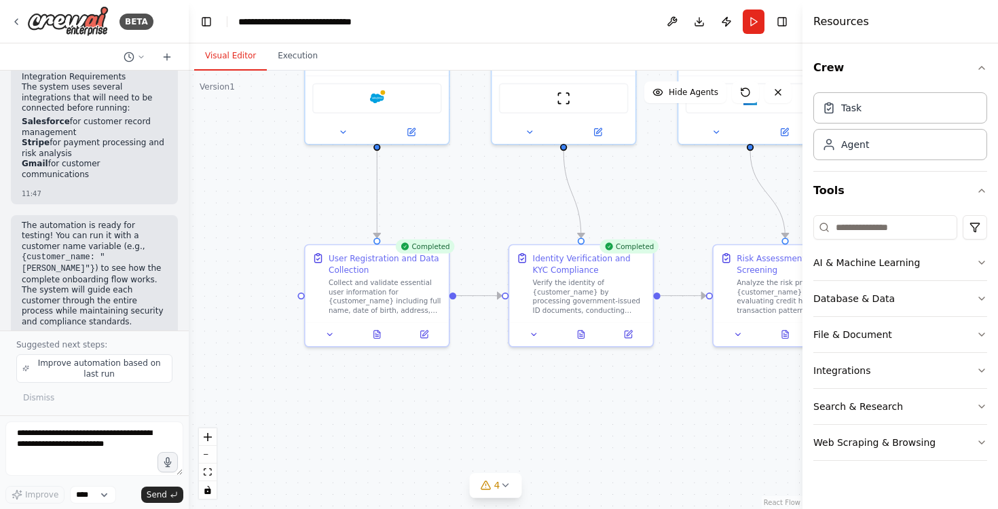
drag, startPoint x: 287, startPoint y: 369, endPoint x: 658, endPoint y: 407, distance: 372.4
click at [658, 407] on div ".deletable-edge-delete-btn { width: 20px; height: 20px; border: 0px solid #ffff…" at bounding box center [495, 290] width 613 height 438
click at [376, 331] on icon at bounding box center [377, 331] width 6 height 7
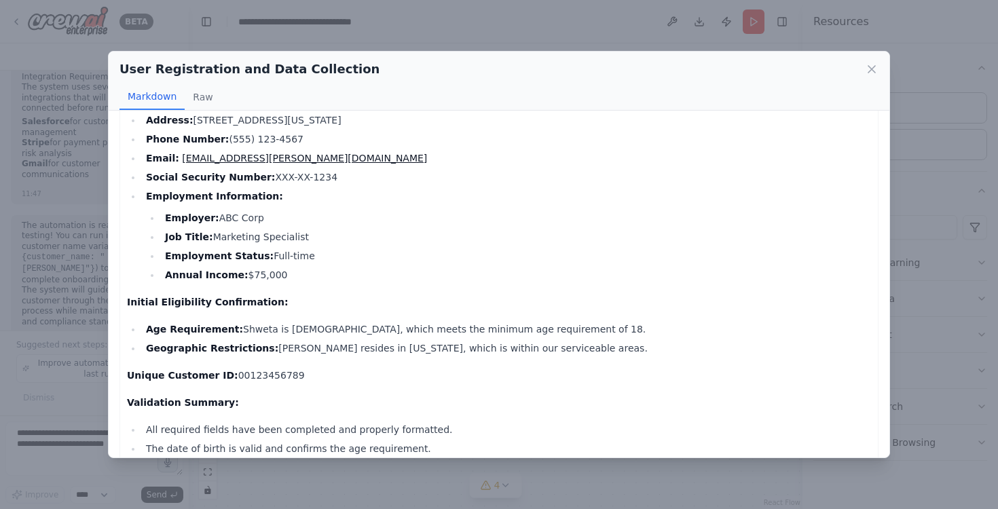
scroll to position [0, 0]
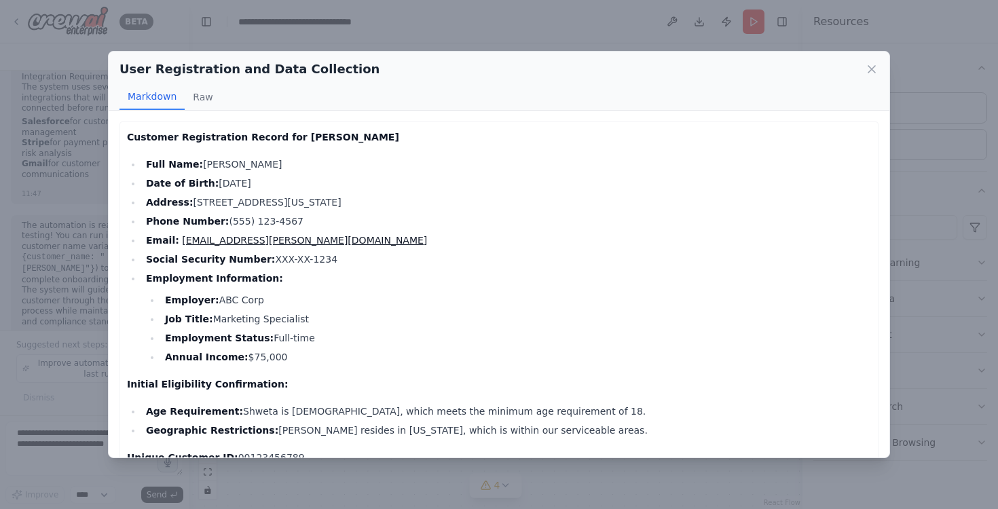
click at [168, 34] on div "User Registration and Data Collection Markdown Raw Customer Registration Record…" at bounding box center [499, 254] width 998 height 509
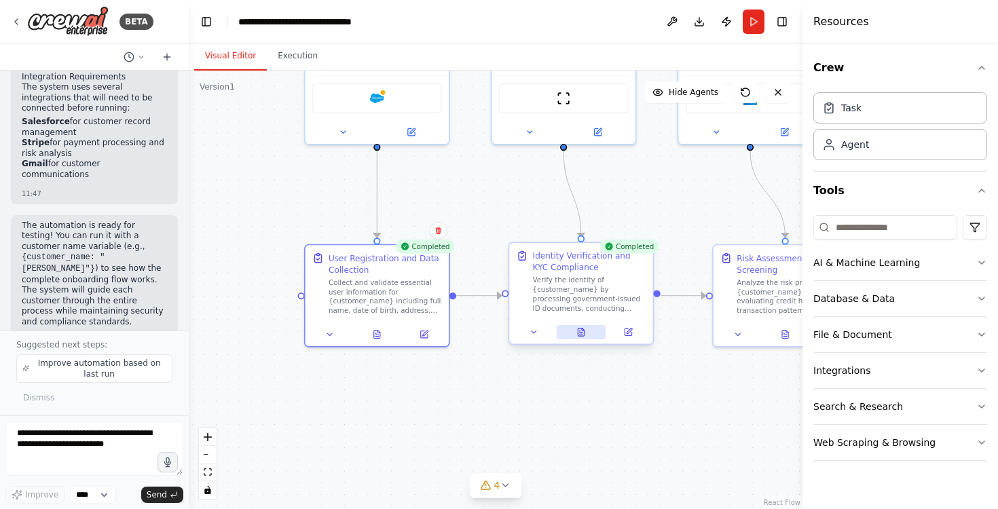
click at [584, 331] on icon at bounding box center [581, 332] width 10 height 10
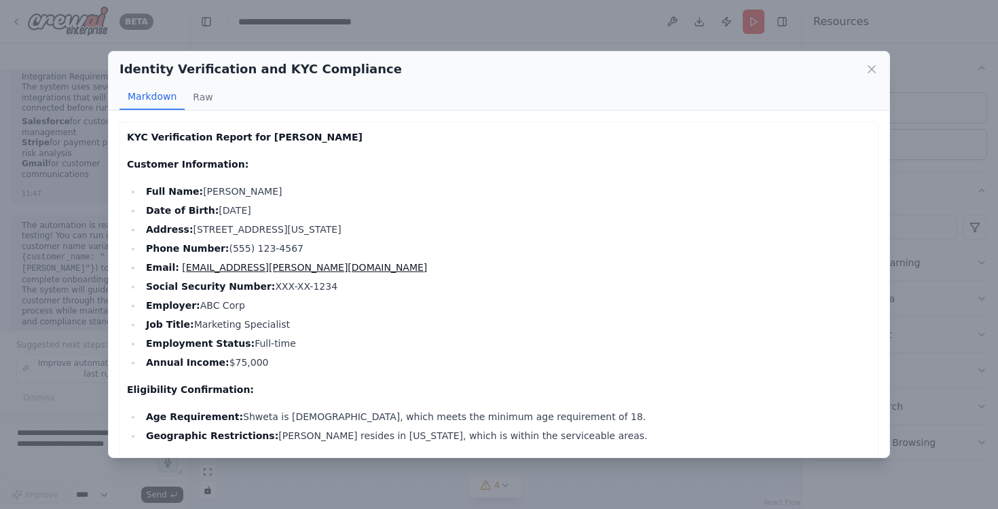
drag, startPoint x: 537, startPoint y: 345, endPoint x: 528, endPoint y: 311, distance: 34.6
click at [528, 311] on ul "Full Name: [PERSON_NAME] Date of Birth: [DEMOGRAPHIC_DATA] Address: [STREET_ADD…" at bounding box center [499, 276] width 744 height 187
click at [318, 322] on li "Job Title: Marketing Specialist" at bounding box center [506, 324] width 729 height 16
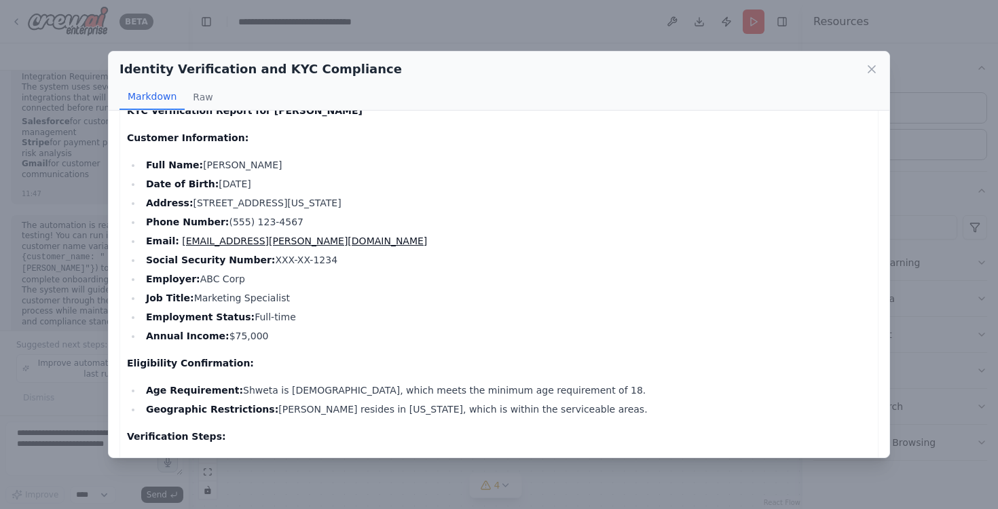
drag, startPoint x: 196, startPoint y: 299, endPoint x: 292, endPoint y: 299, distance: 95.7
click at [292, 299] on li "Job Title: Marketing Specialist" at bounding box center [506, 298] width 729 height 16
drag, startPoint x: 292, startPoint y: 324, endPoint x: 162, endPoint y: 324, distance: 130.3
click at [162, 324] on li "Employment Status: [DEMOGRAPHIC_DATA]" at bounding box center [506, 317] width 729 height 16
drag, startPoint x: 269, startPoint y: 338, endPoint x: 146, endPoint y: 338, distance: 123.5
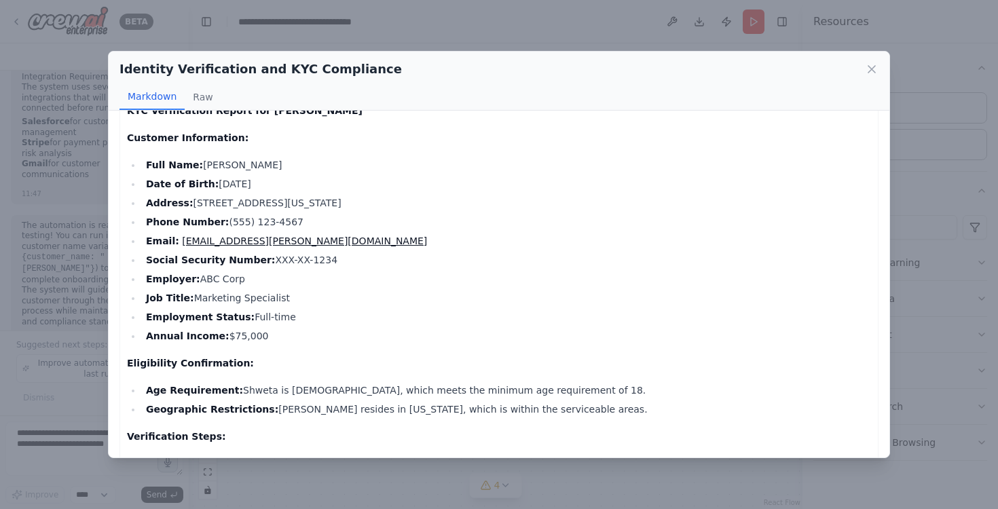
click at [146, 338] on li "Annual Income: $75,000" at bounding box center [506, 336] width 729 height 16
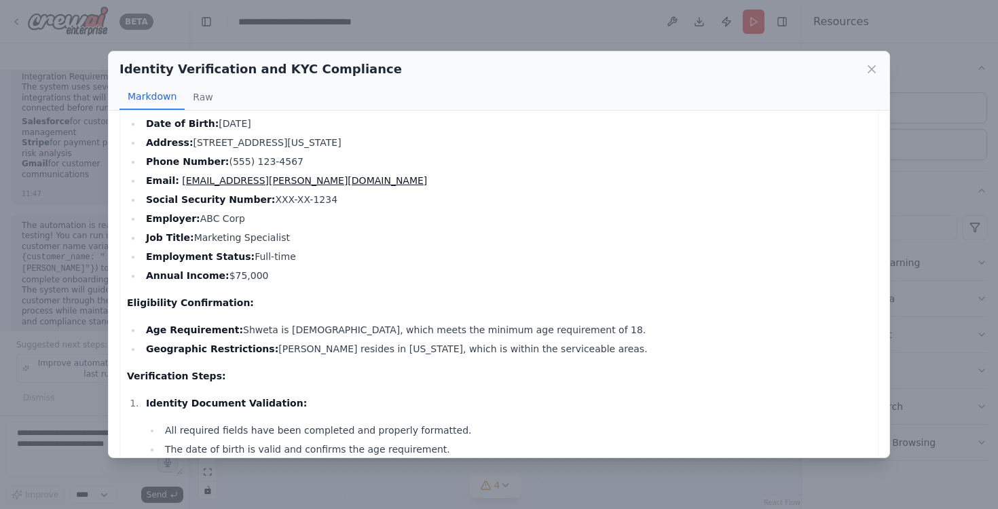
scroll to position [0, 0]
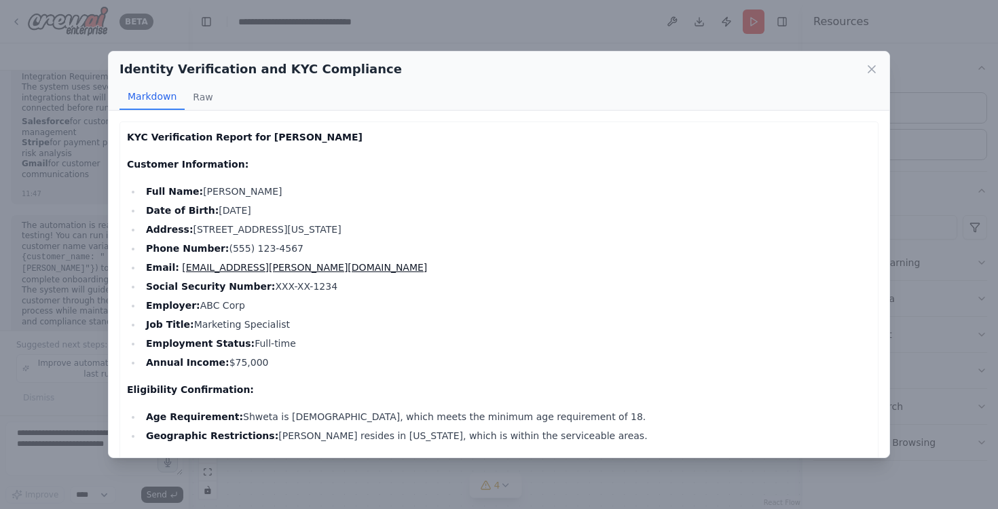
click at [394, 29] on div "Identity Verification and KYC Compliance Markdown Raw KYC Verification Report f…" at bounding box center [499, 254] width 998 height 509
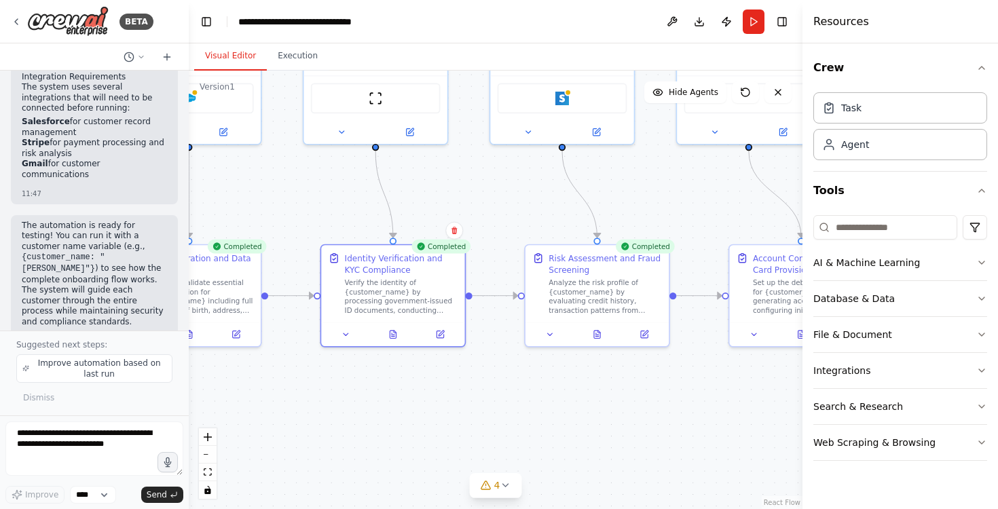
drag, startPoint x: 493, startPoint y: 219, endPoint x: 305, endPoint y: 219, distance: 188.0
click at [305, 219] on div ".deletable-edge-delete-btn { width: 20px; height: 20px; border: 0px solid #ffff…" at bounding box center [495, 290] width 613 height 438
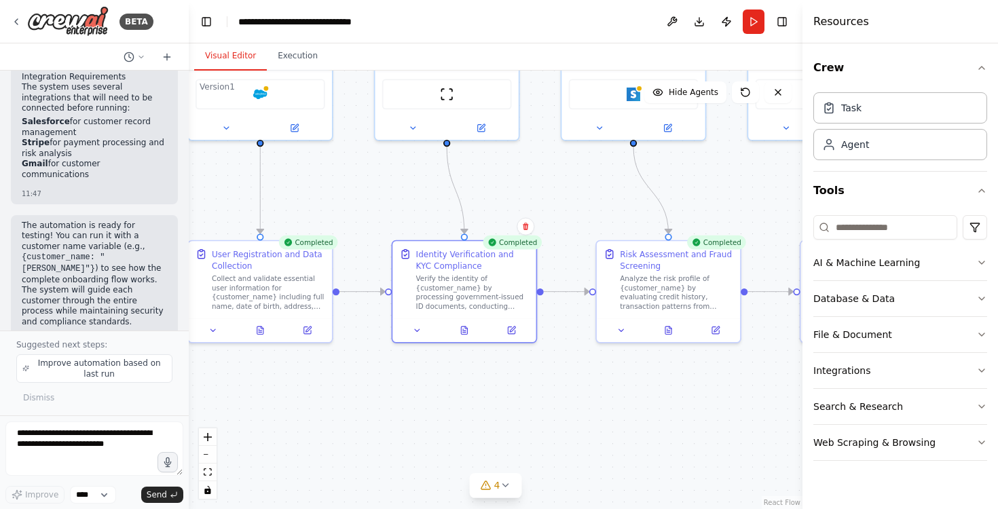
drag, startPoint x: 302, startPoint y: 207, endPoint x: 390, endPoint y: 200, distance: 88.5
click at [390, 200] on div ".deletable-edge-delete-btn { width: 20px; height: 20px; border: 0px solid #ffff…" at bounding box center [495, 290] width 613 height 438
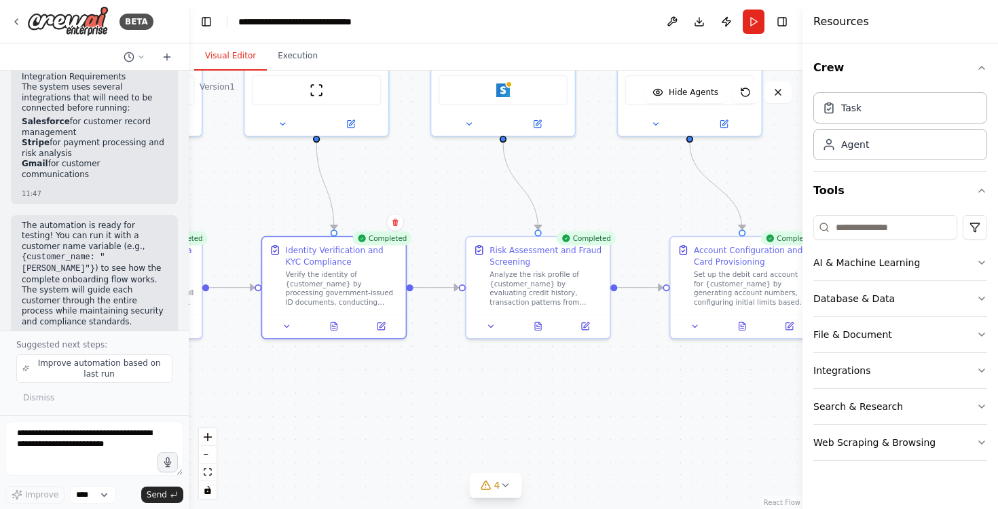
drag, startPoint x: 417, startPoint y: 187, endPoint x: 269, endPoint y: 185, distance: 148.0
click at [269, 185] on div ".deletable-edge-delete-btn { width: 20px; height: 20px; border: 0px solid #ffff…" at bounding box center [495, 290] width 613 height 438
click at [536, 323] on icon at bounding box center [537, 322] width 6 height 7
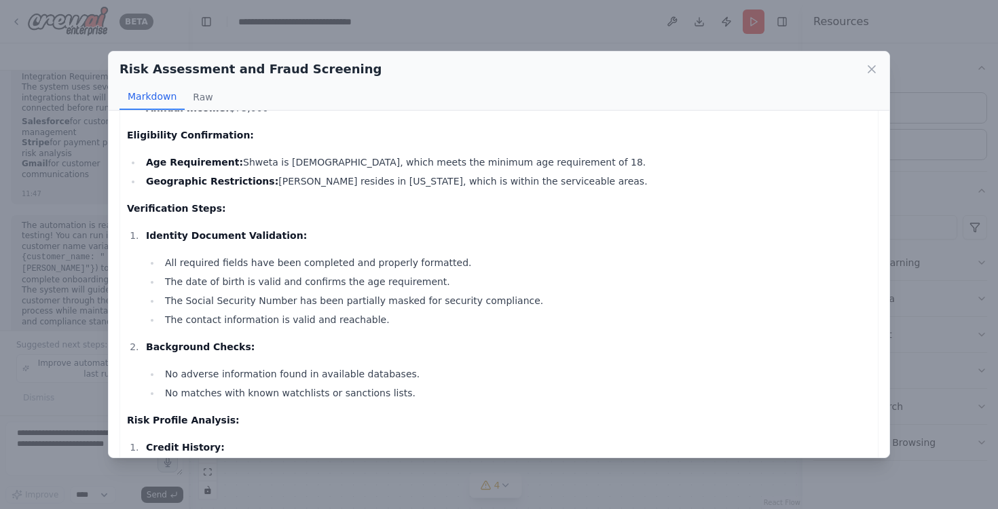
scroll to position [268, 0]
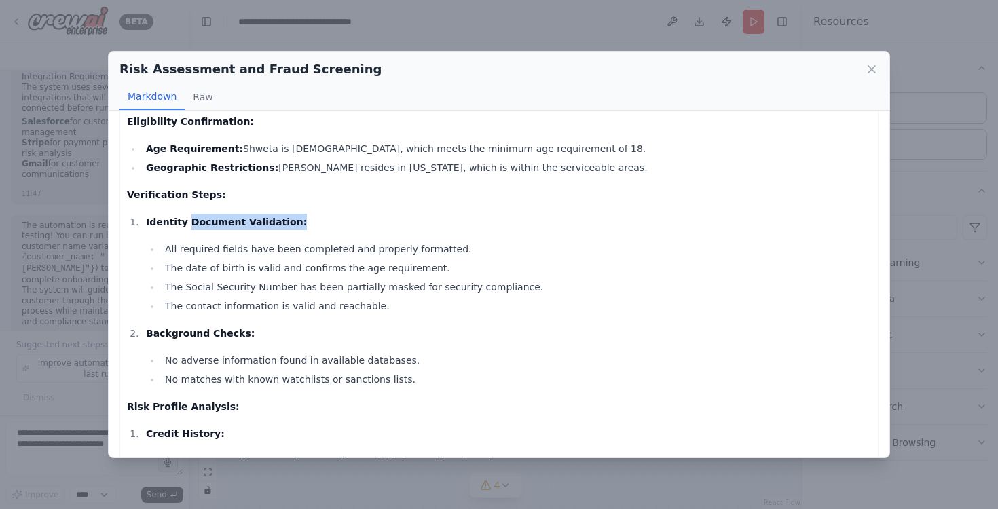
drag, startPoint x: 185, startPoint y: 215, endPoint x: 284, endPoint y: 219, distance: 98.5
click at [284, 219] on p "Identity Document Validation:" at bounding box center [508, 222] width 725 height 16
drag, startPoint x: 148, startPoint y: 338, endPoint x: 252, endPoint y: 338, distance: 104.5
click at [252, 338] on p "Background Checks:" at bounding box center [508, 333] width 725 height 16
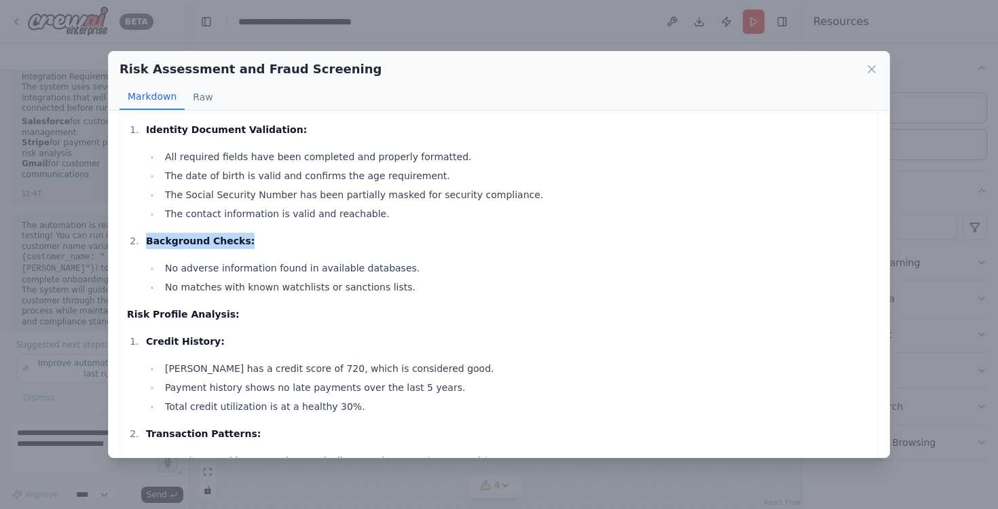
scroll to position [409, 0]
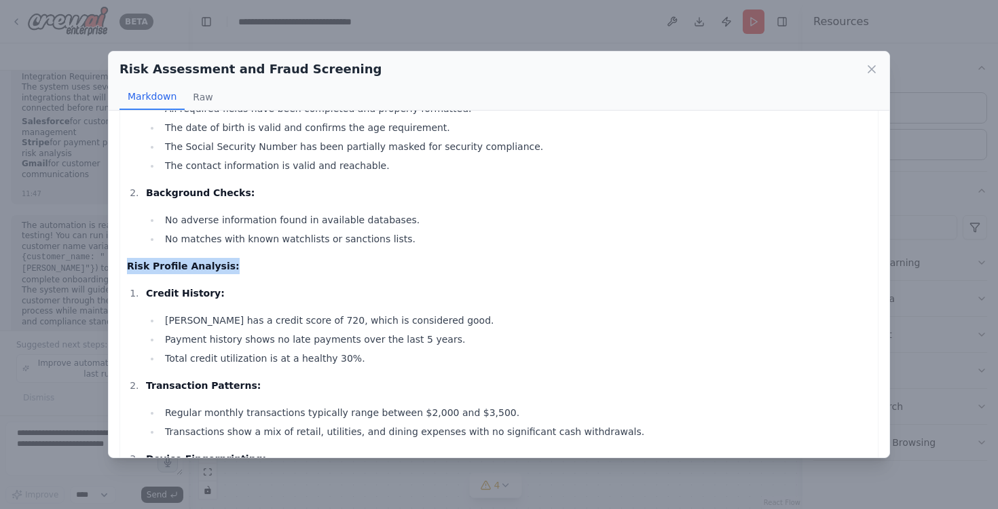
drag, startPoint x: 238, startPoint y: 268, endPoint x: 120, endPoint y: 268, distance: 118.1
click at [120, 268] on div "Risk Assessment Report for [PERSON_NAME] Customer Information: Full Name: [PERS…" at bounding box center [498, 343] width 759 height 1261
drag, startPoint x: 208, startPoint y: 292, endPoint x: 140, endPoint y: 292, distance: 67.9
click at [142, 292] on li "Credit History: [PERSON_NAME] has a credit score of 720, which is considered go…" at bounding box center [506, 325] width 729 height 81
drag, startPoint x: 235, startPoint y: 379, endPoint x: 215, endPoint y: 379, distance: 20.4
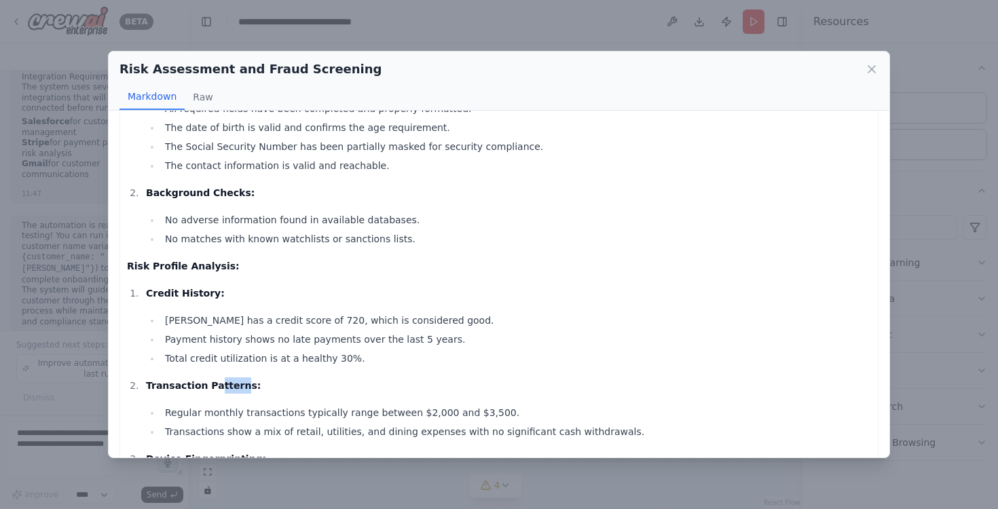
click at [215, 379] on p "Transaction Patterns:" at bounding box center [508, 385] width 725 height 16
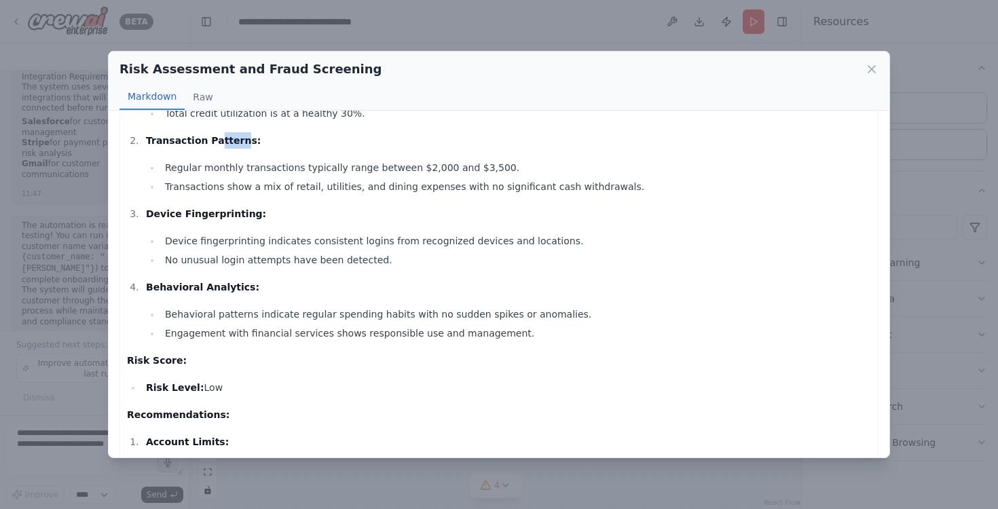
scroll to position [652, 0]
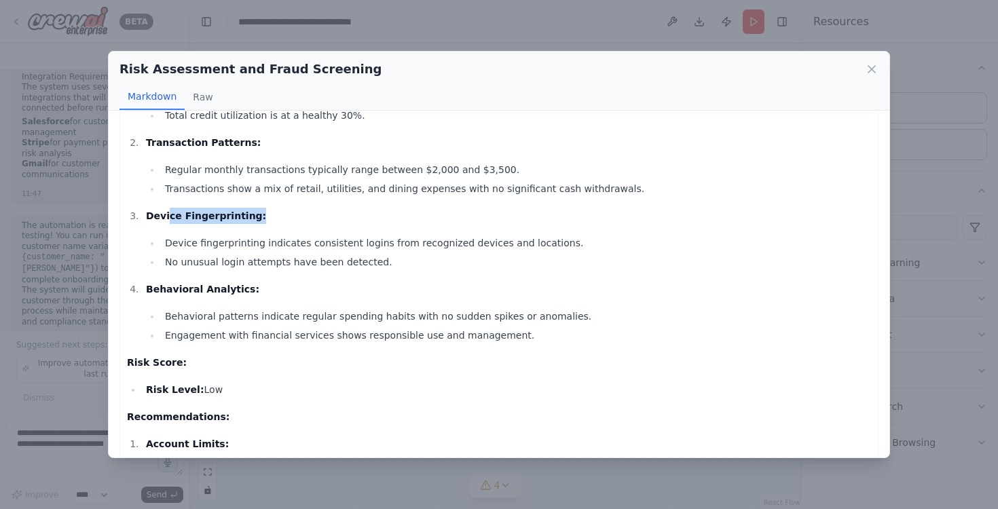
drag, startPoint x: 282, startPoint y: 216, endPoint x: 167, endPoint y: 216, distance: 115.4
click at [167, 216] on p "Device Fingerprinting:" at bounding box center [508, 216] width 725 height 16
drag, startPoint x: 263, startPoint y: 285, endPoint x: 138, endPoint y: 285, distance: 124.2
click at [142, 285] on li "Behavioral Analytics: Behavioral patterns indicate regular spending habits with…" at bounding box center [506, 312] width 729 height 62
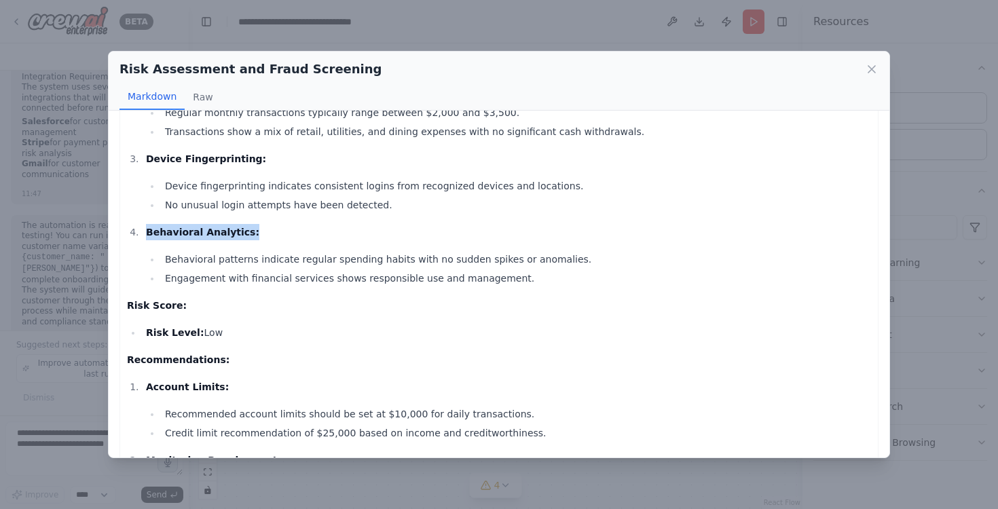
scroll to position [709, 0]
drag, startPoint x: 204, startPoint y: 305, endPoint x: 131, endPoint y: 305, distance: 73.3
click at [131, 305] on p "Risk Score:" at bounding box center [499, 305] width 744 height 16
drag, startPoint x: 235, startPoint y: 337, endPoint x: 130, endPoint y: 337, distance: 105.9
click at [130, 337] on ul "Risk Level: Low" at bounding box center [499, 332] width 744 height 16
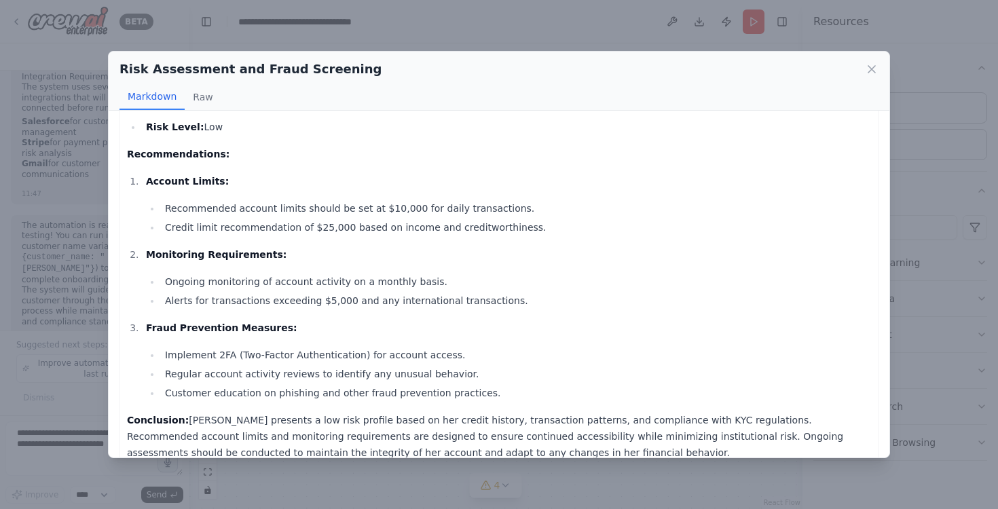
scroll to position [936, 0]
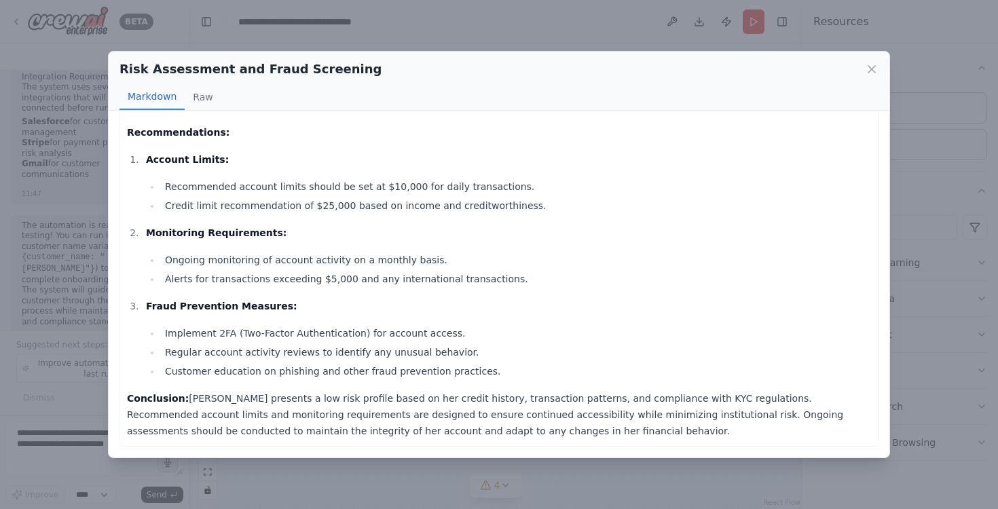
click at [384, 41] on div "Risk Assessment and Fraud Screening Markdown Raw Risk Assessment Report for [PE…" at bounding box center [499, 254] width 998 height 509
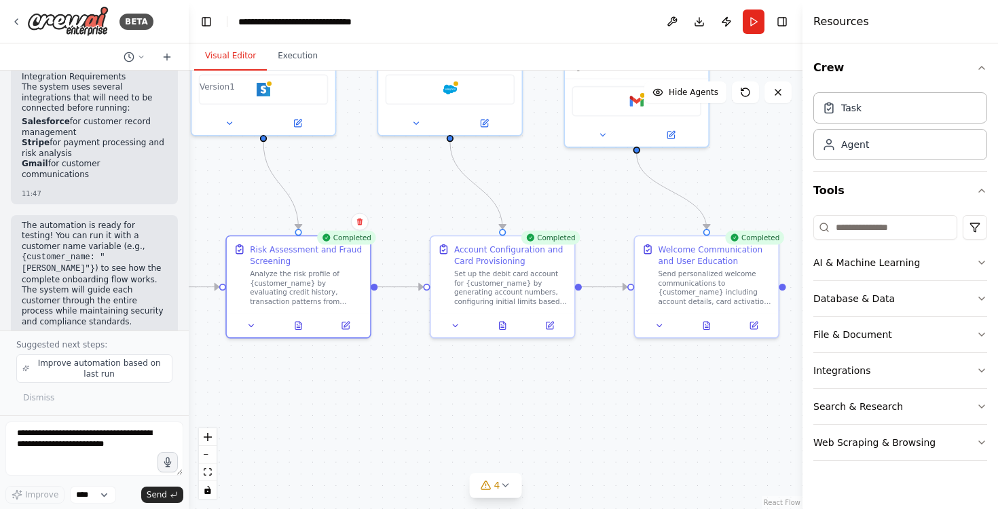
drag, startPoint x: 685, startPoint y: 386, endPoint x: 445, endPoint y: 387, distance: 240.9
click at [445, 387] on div ".deletable-edge-delete-btn { width: 20px; height: 20px; border: 0px solid #ffff…" at bounding box center [495, 290] width 613 height 438
click at [503, 324] on icon at bounding box center [500, 323] width 6 height 7
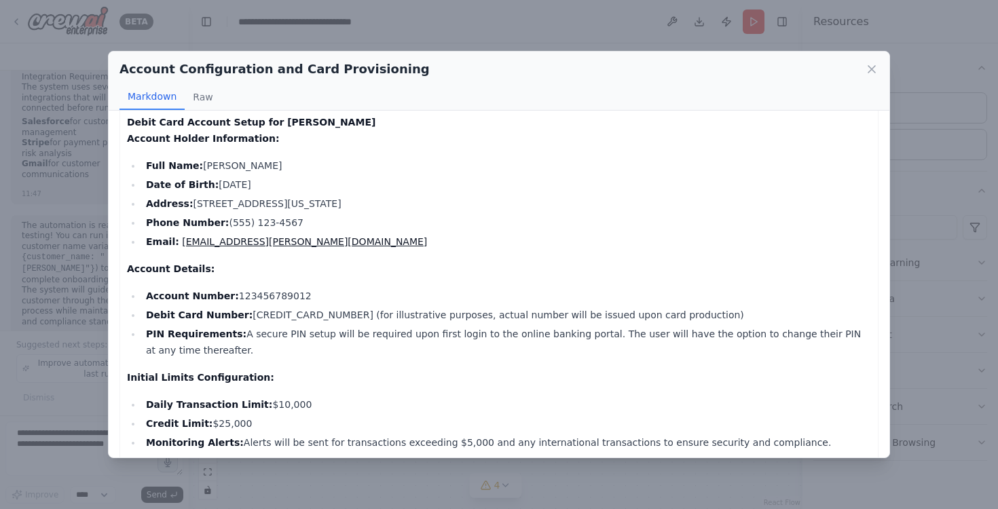
scroll to position [0, 0]
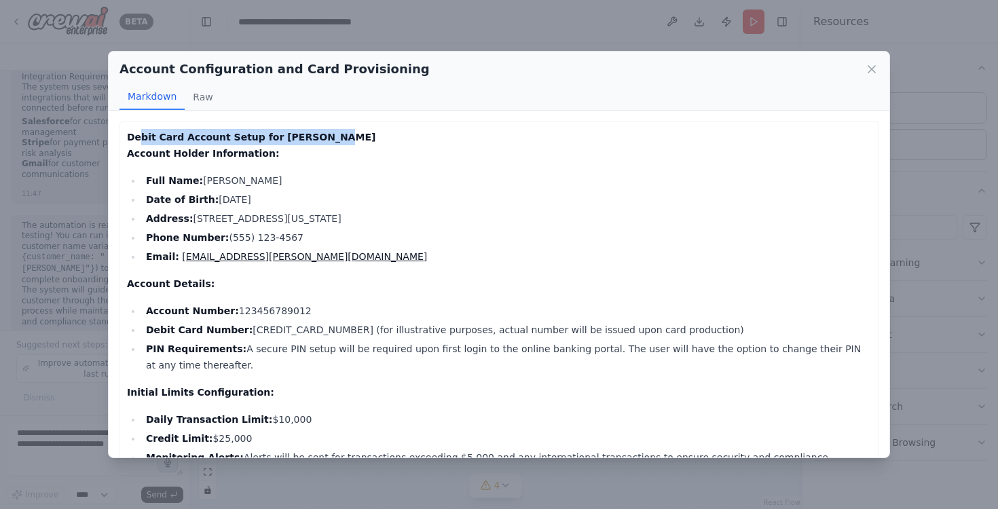
drag, startPoint x: 318, startPoint y: 134, endPoint x: 140, endPoint y: 134, distance: 177.1
click at [140, 134] on p "Debit Card Account Setup for [PERSON_NAME] Account Holder Information:" at bounding box center [499, 145] width 744 height 33
drag, startPoint x: 208, startPoint y: 283, endPoint x: 143, endPoint y: 283, distance: 65.2
click at [143, 283] on p "Account Details:" at bounding box center [499, 284] width 744 height 16
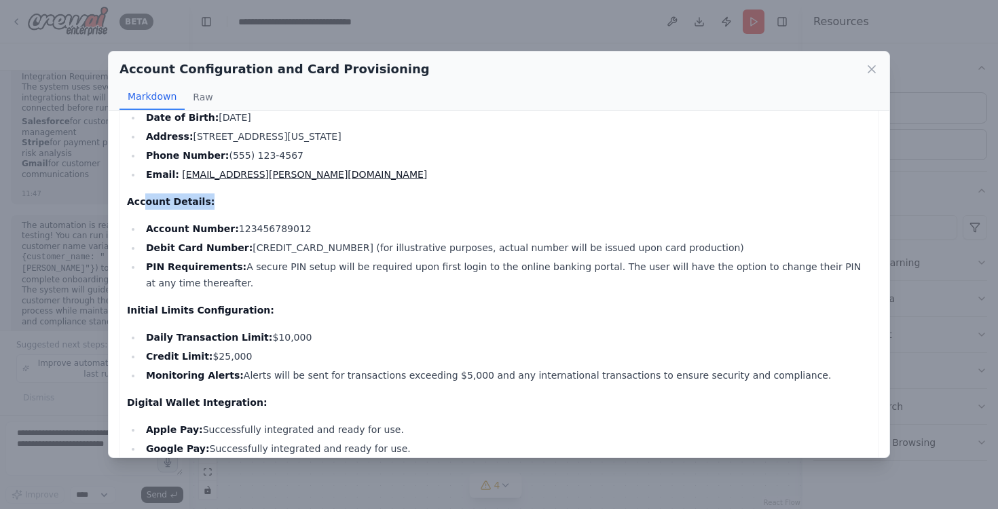
scroll to position [102, 0]
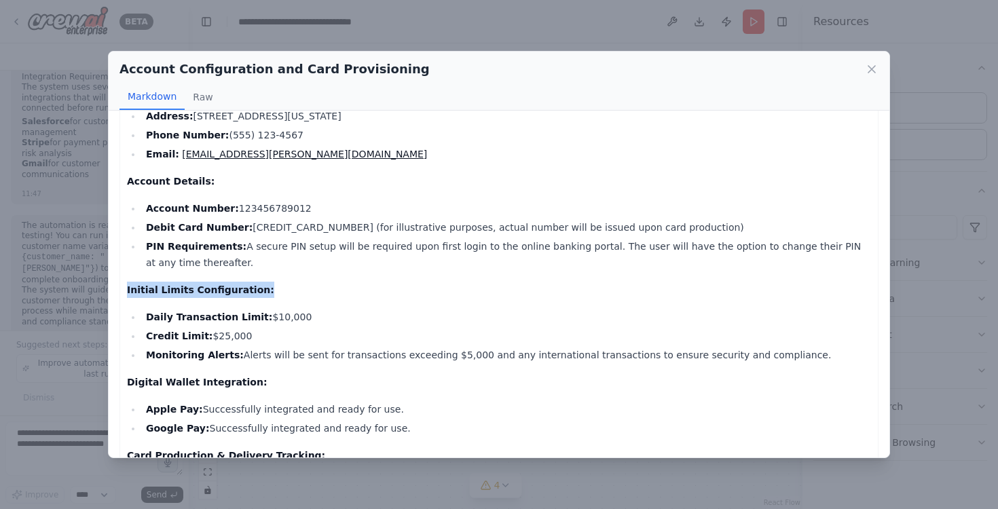
drag, startPoint x: 271, startPoint y: 287, endPoint x: 127, endPoint y: 284, distance: 144.6
click at [127, 284] on p "Initial Limits Configuration:" at bounding box center [499, 290] width 744 height 16
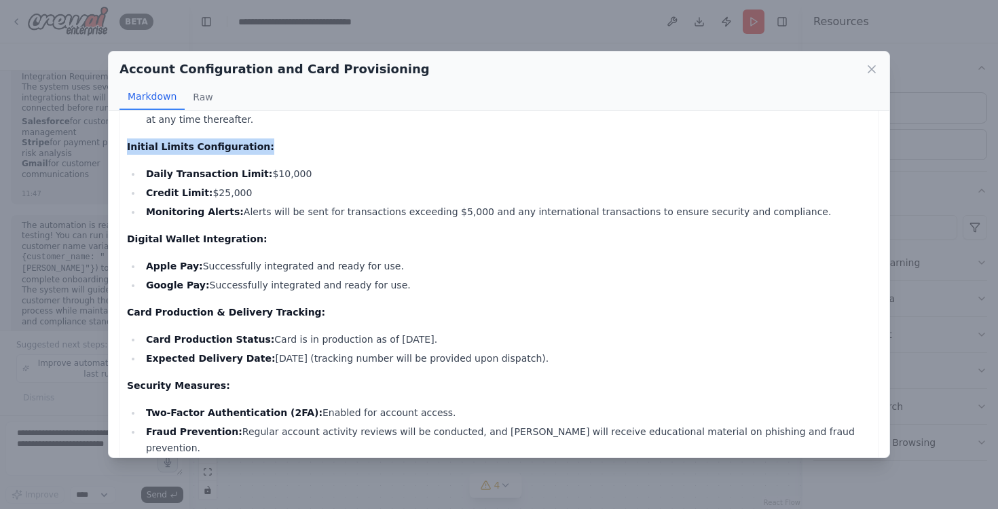
scroll to position [248, 0]
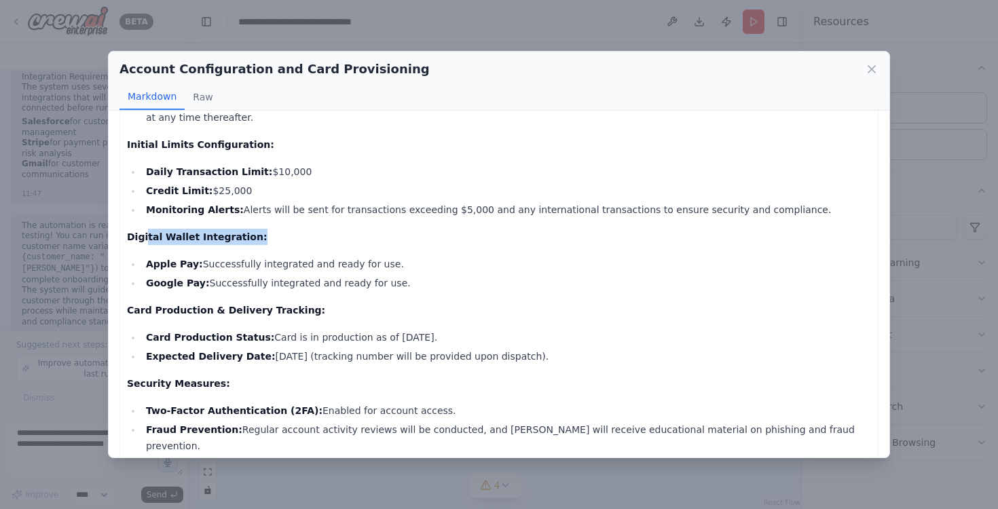
drag, startPoint x: 242, startPoint y: 232, endPoint x: 144, endPoint y: 232, distance: 98.4
click at [144, 232] on strong "Digital Wallet Integration:" at bounding box center [197, 236] width 140 height 11
drag, startPoint x: 310, startPoint y: 309, endPoint x: 146, endPoint y: 309, distance: 164.2
click at [146, 309] on p "Card Production & Delivery Tracking:" at bounding box center [499, 310] width 744 height 16
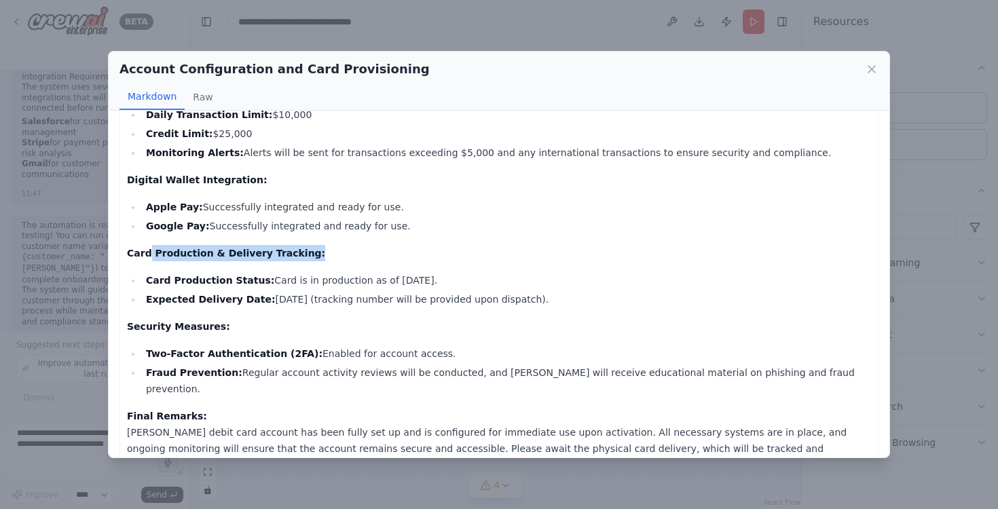
scroll to position [306, 0]
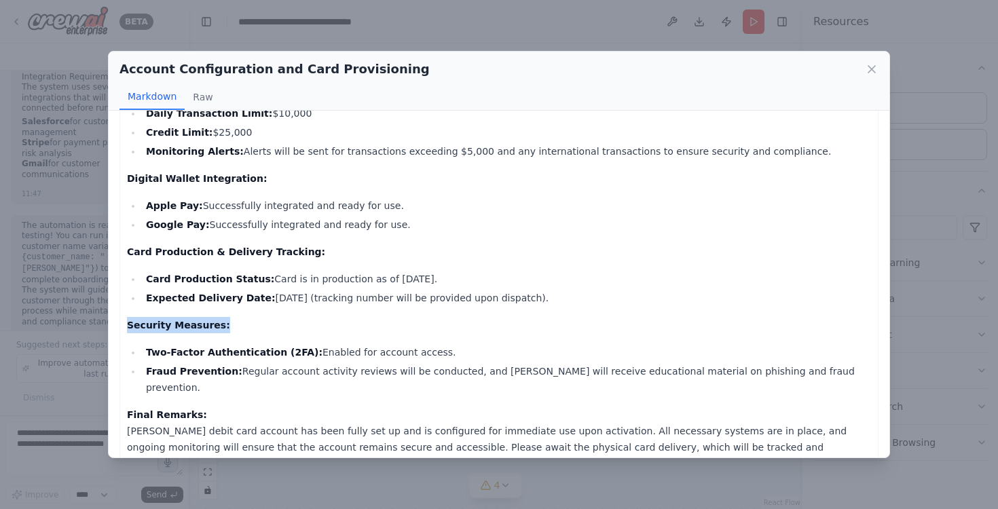
drag, startPoint x: 249, startPoint y: 321, endPoint x: 100, endPoint y: 326, distance: 149.4
click at [100, 326] on div "Account Configuration and Card Provisioning Markdown Raw Debit Card Account Set…" at bounding box center [499, 254] width 998 height 509
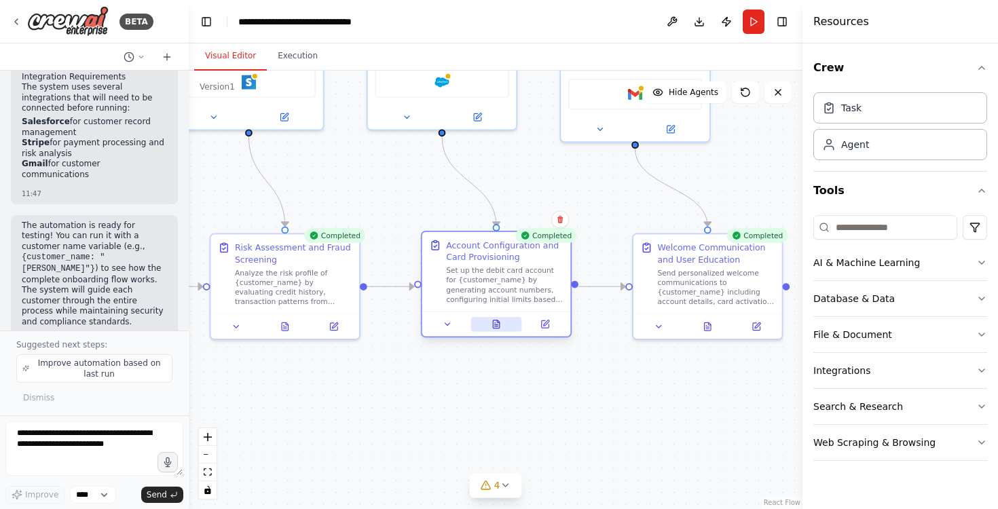
click at [493, 326] on button at bounding box center [495, 324] width 51 height 14
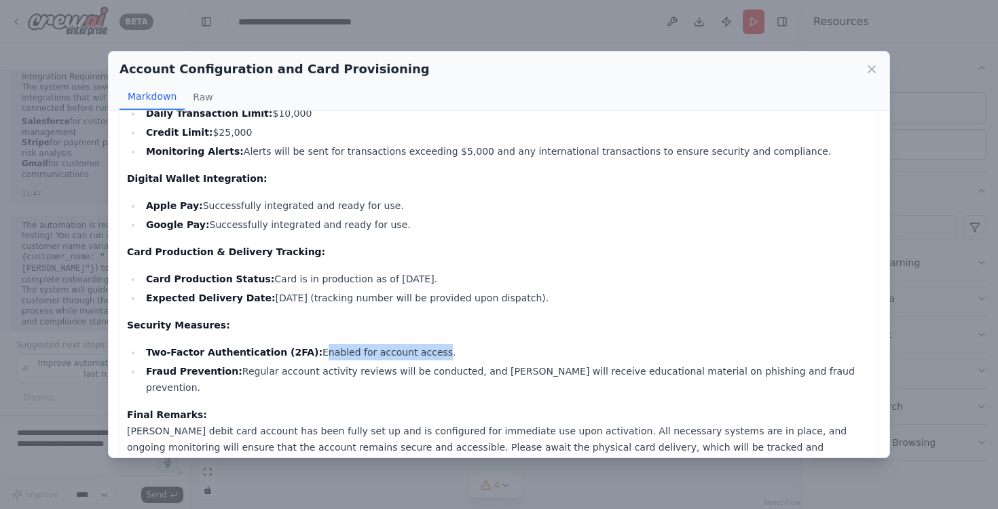
drag, startPoint x: 302, startPoint y: 348, endPoint x: 417, endPoint y: 348, distance: 115.4
click at [417, 348] on li "Two-Factor Authentication (2FA): Enabled for account access." at bounding box center [506, 352] width 729 height 16
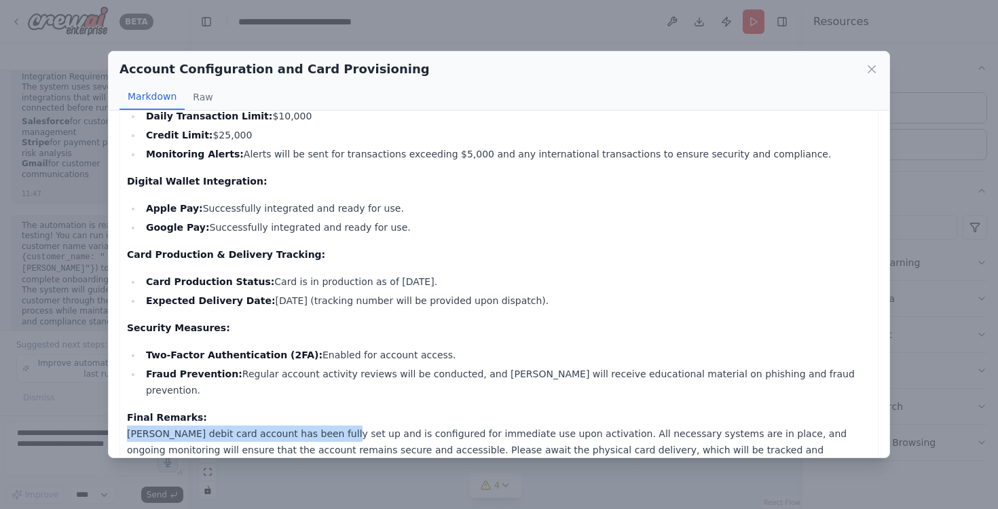
drag, startPoint x: 128, startPoint y: 417, endPoint x: 331, endPoint y: 415, distance: 202.9
click at [331, 415] on p "Final Remarks: [PERSON_NAME] debit card account has been fully set up and is co…" at bounding box center [499, 441] width 744 height 65
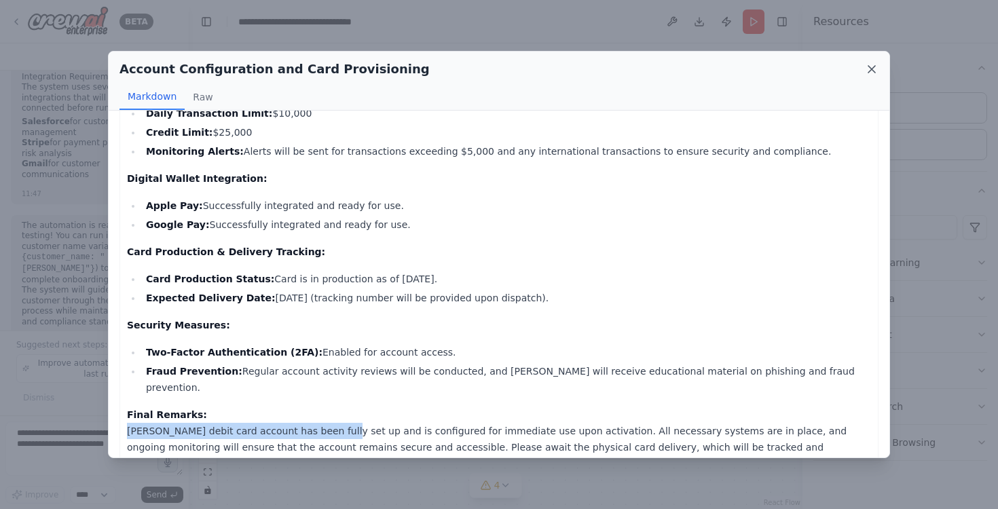
click at [869, 69] on icon at bounding box center [872, 69] width 14 height 14
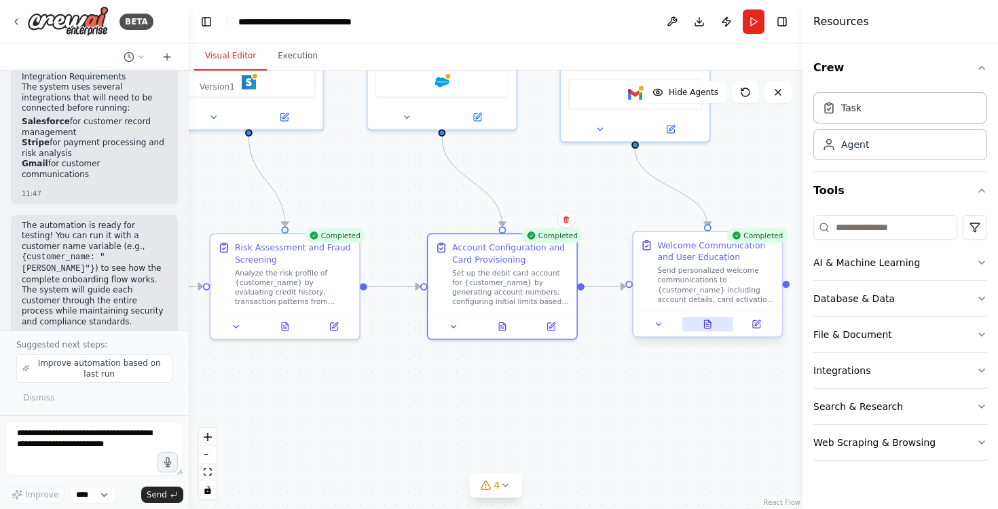
click at [707, 329] on button at bounding box center [707, 324] width 51 height 14
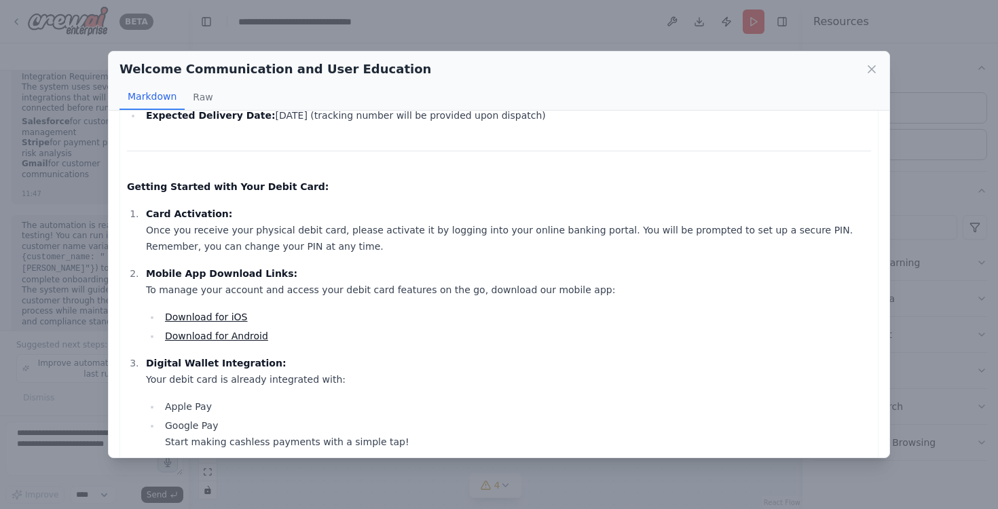
scroll to position [354, 0]
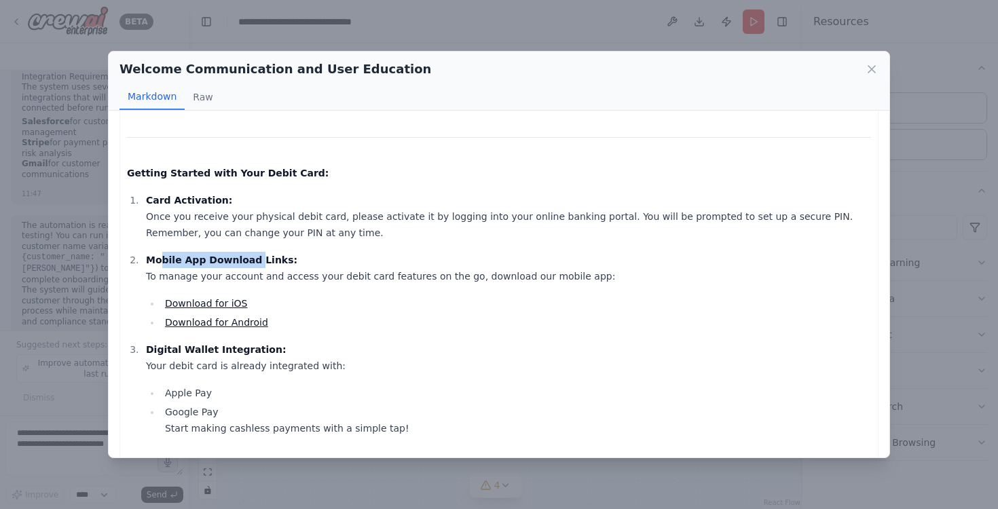
drag, startPoint x: 160, startPoint y: 260, endPoint x: 252, endPoint y: 260, distance: 92.3
click at [251, 260] on strong "Mobile App Download Links:" at bounding box center [221, 259] width 151 height 11
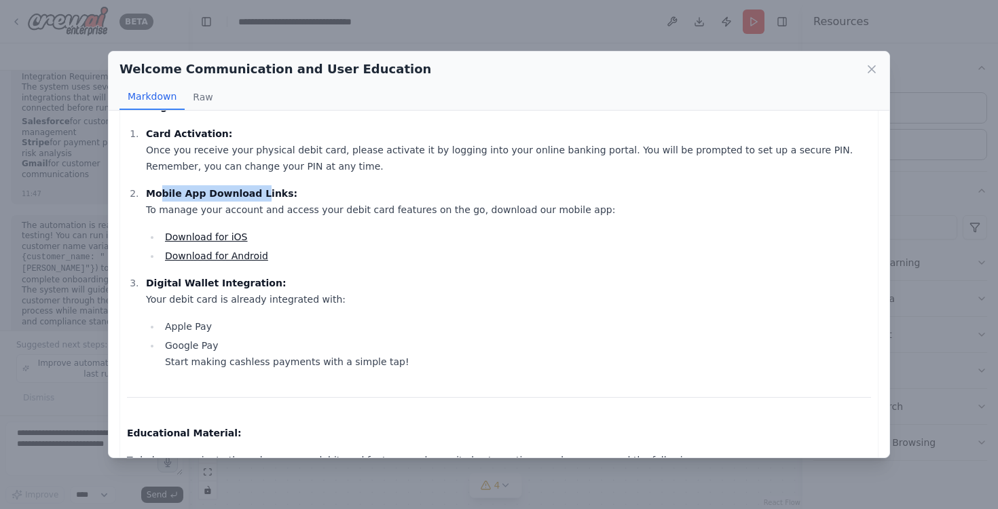
scroll to position [444, 0]
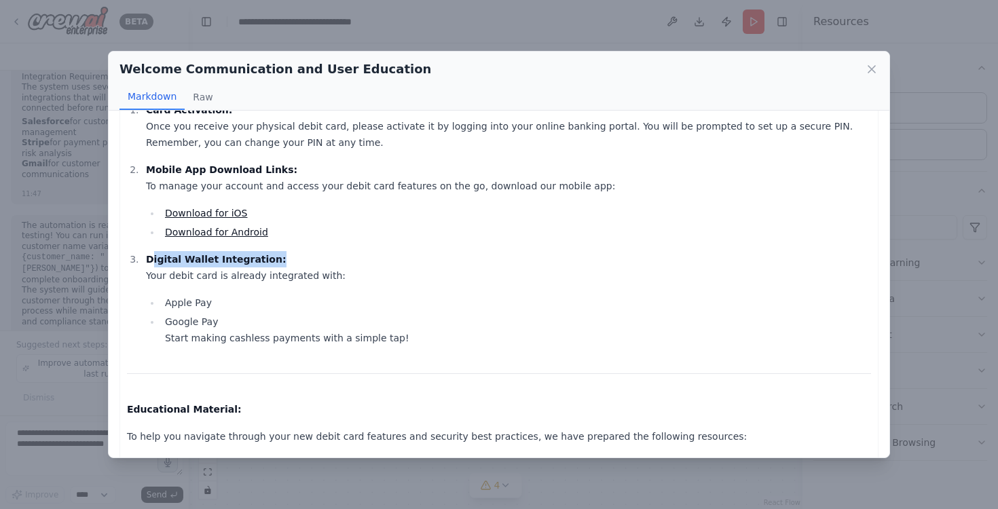
drag, startPoint x: 152, startPoint y: 263, endPoint x: 285, endPoint y: 264, distance: 133.0
click at [285, 264] on p "Digital Wallet Integration: Your debit card is already integrated with:" at bounding box center [508, 267] width 725 height 33
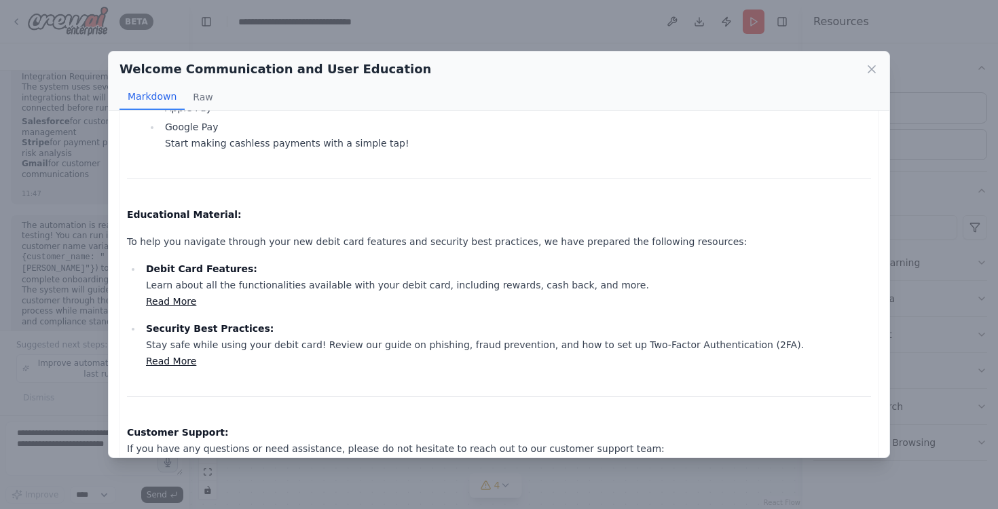
scroll to position [657, 0]
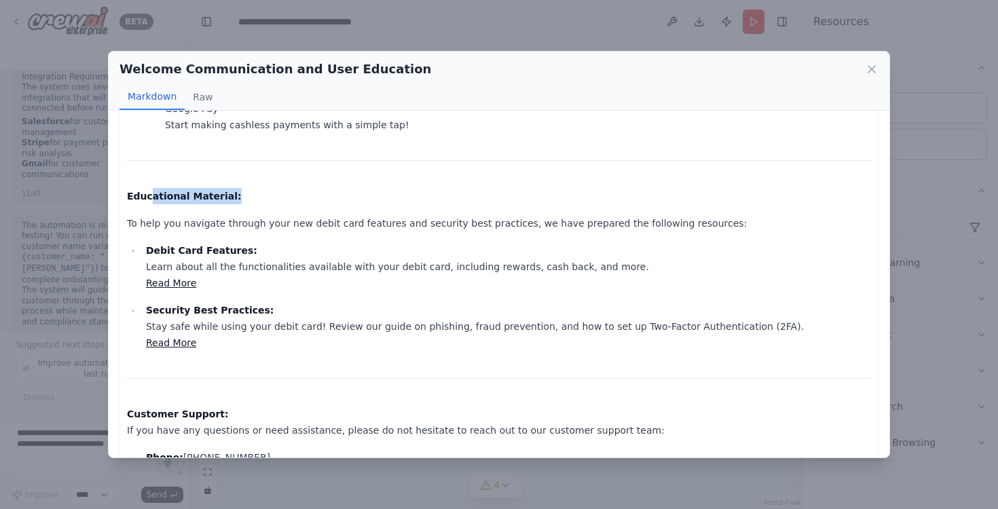
drag, startPoint x: 149, startPoint y: 198, endPoint x: 252, endPoint y: 199, distance: 103.2
click at [251, 198] on p "Educational Material:" at bounding box center [499, 196] width 744 height 16
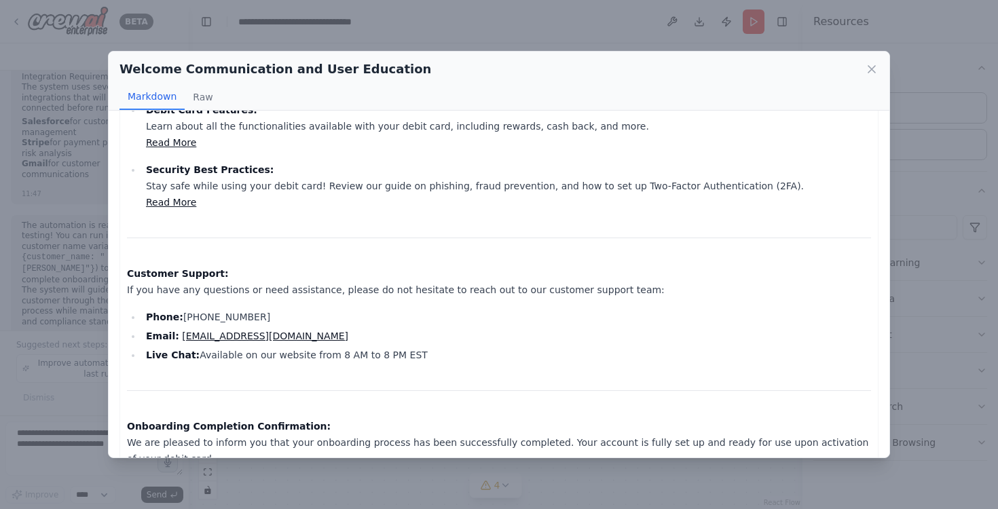
scroll to position [838, 0]
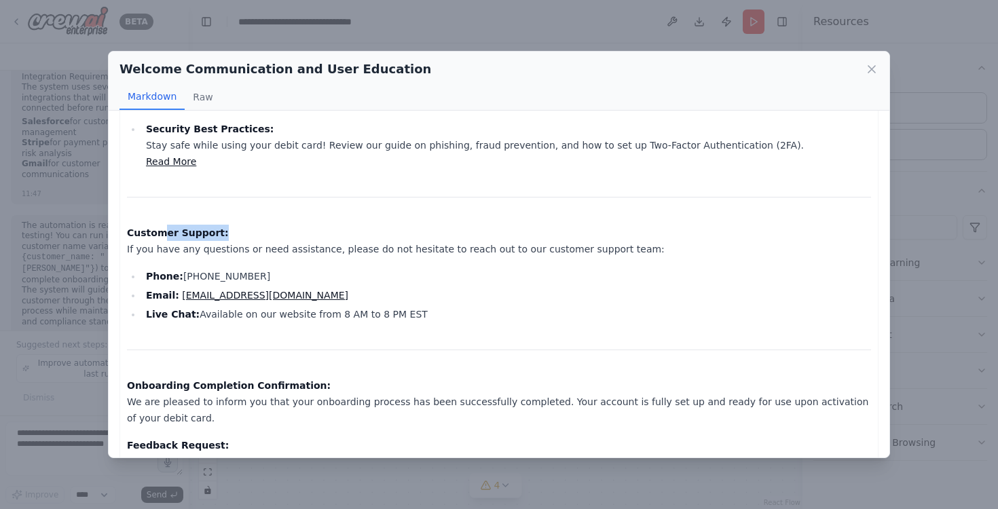
drag, startPoint x: 159, startPoint y: 233, endPoint x: 289, endPoint y: 233, distance: 130.3
click at [289, 233] on p "Customer Support: If you have any questions or need assistance, please do not h…" at bounding box center [499, 241] width 744 height 33
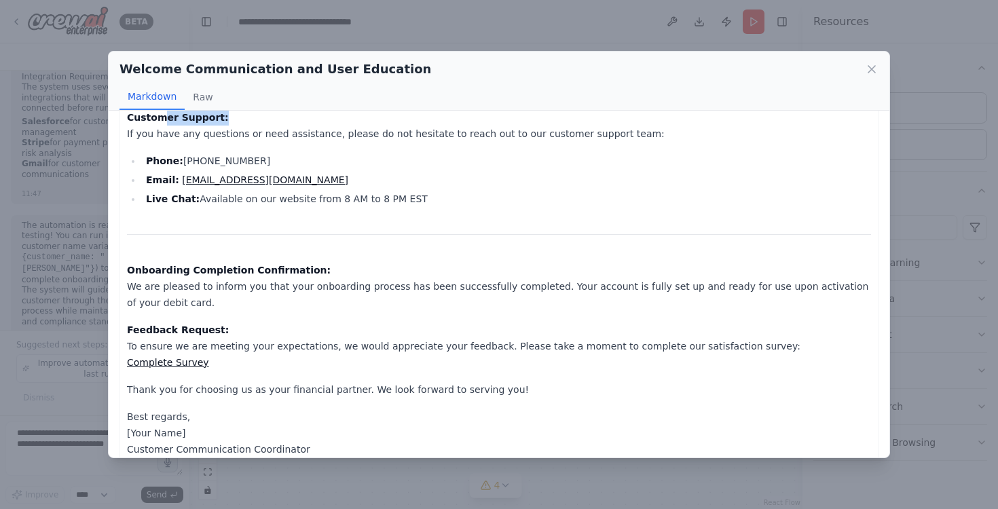
scroll to position [962, 0]
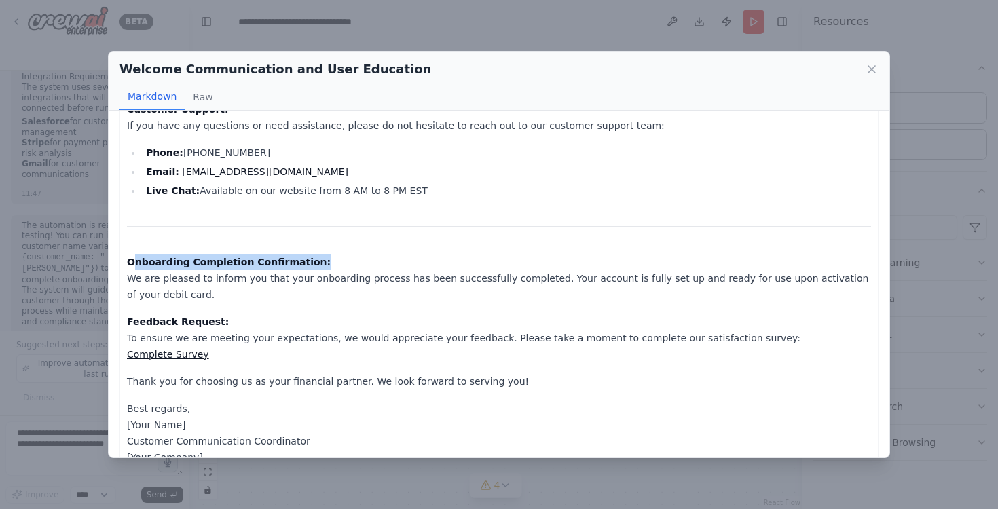
drag, startPoint x: 134, startPoint y: 263, endPoint x: 320, endPoint y: 261, distance: 186.0
click at [322, 261] on p "Onboarding Completion Confirmation: We are pleased to inform you that your onbo…" at bounding box center [499, 278] width 744 height 49
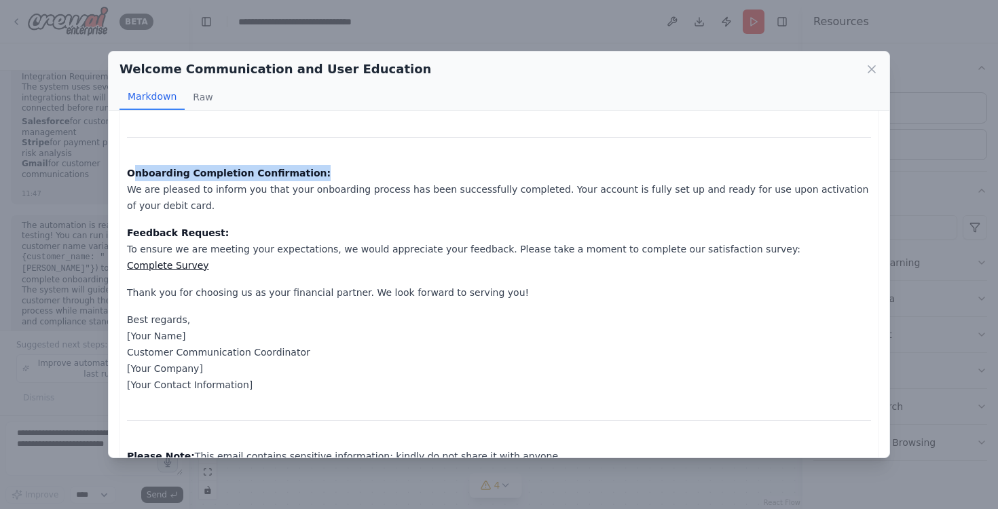
scroll to position [1038, 0]
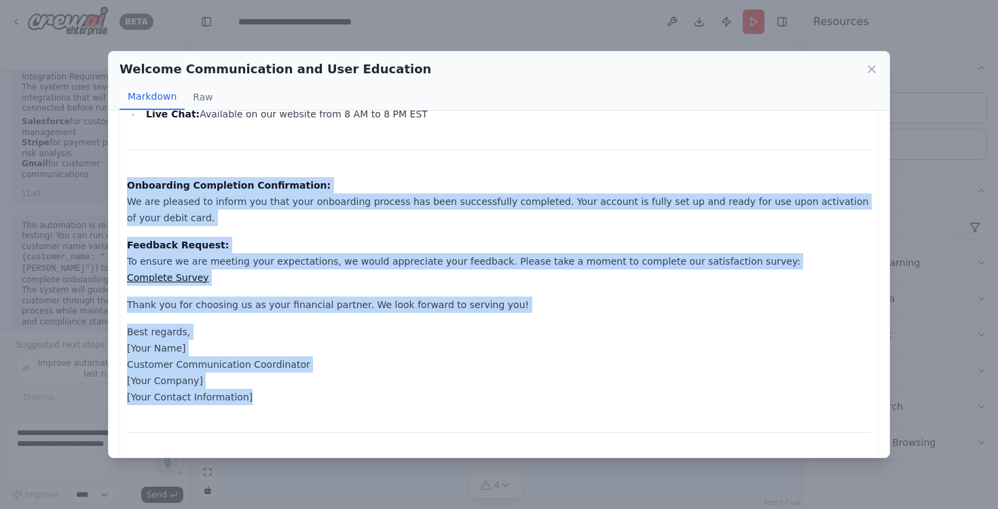
drag, startPoint x: 250, startPoint y: 402, endPoint x: 118, endPoint y: 189, distance: 250.5
click at [118, 189] on div "Subject: Welcome to Your New Debit Card Account, Shweta! Dear [PERSON_NAME], We…" at bounding box center [499, 284] width 780 height 347
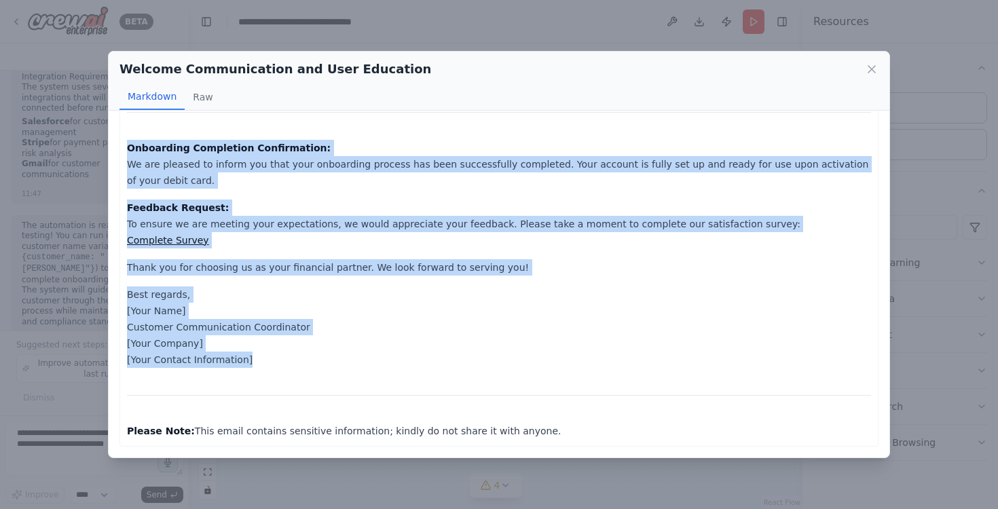
drag, startPoint x: 196, startPoint y: 428, endPoint x: 536, endPoint y: 430, distance: 340.0
click at [536, 430] on p "Please Note: This email contains sensitive information; kindly do not share it …" at bounding box center [499, 431] width 744 height 16
click at [867, 68] on icon at bounding box center [872, 69] width 14 height 14
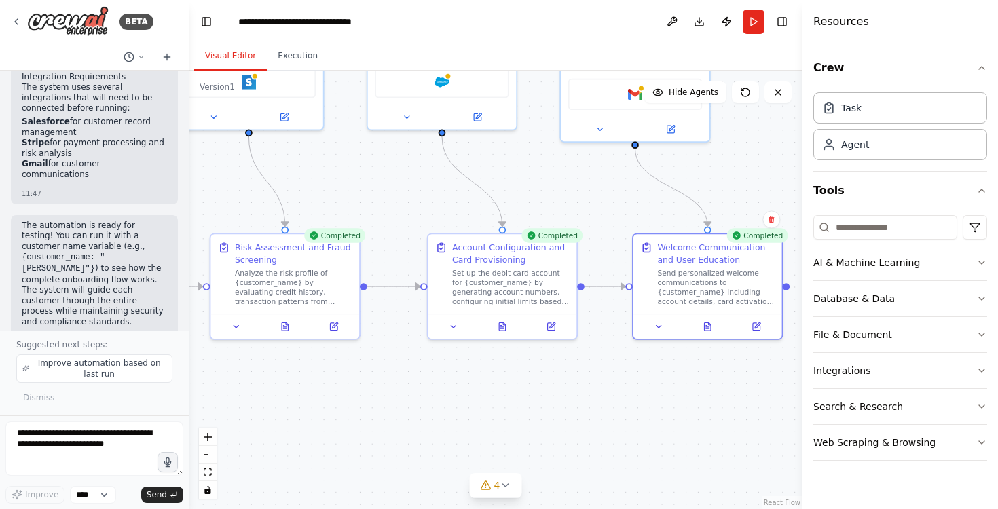
drag, startPoint x: 658, startPoint y: 384, endPoint x: 665, endPoint y: 432, distance: 48.1
click at [658, 389] on div ".deletable-edge-delete-btn { width: 20px; height: 20px; border: 0px solid #ffff…" at bounding box center [495, 290] width 613 height 438
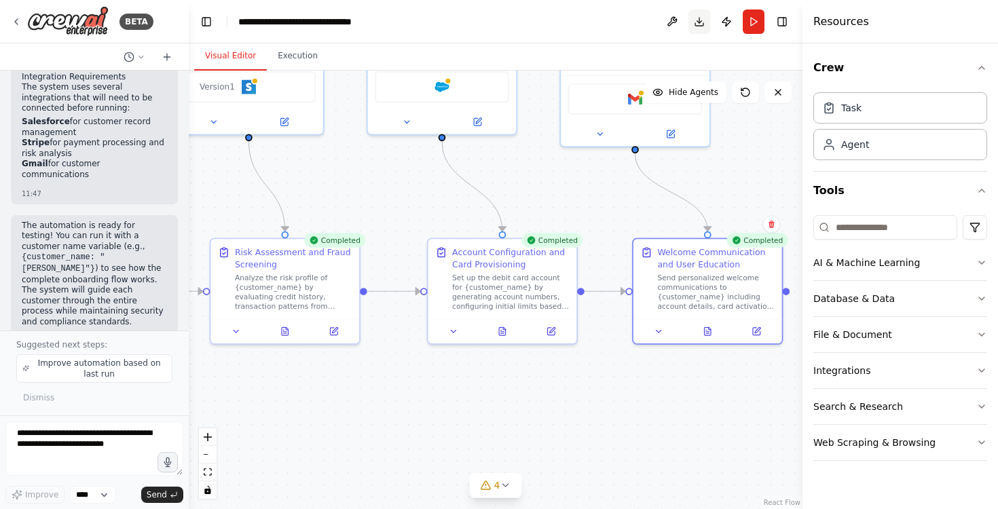
click at [698, 19] on button "Download" at bounding box center [699, 22] width 22 height 24
